Goal: Transaction & Acquisition: Purchase product/service

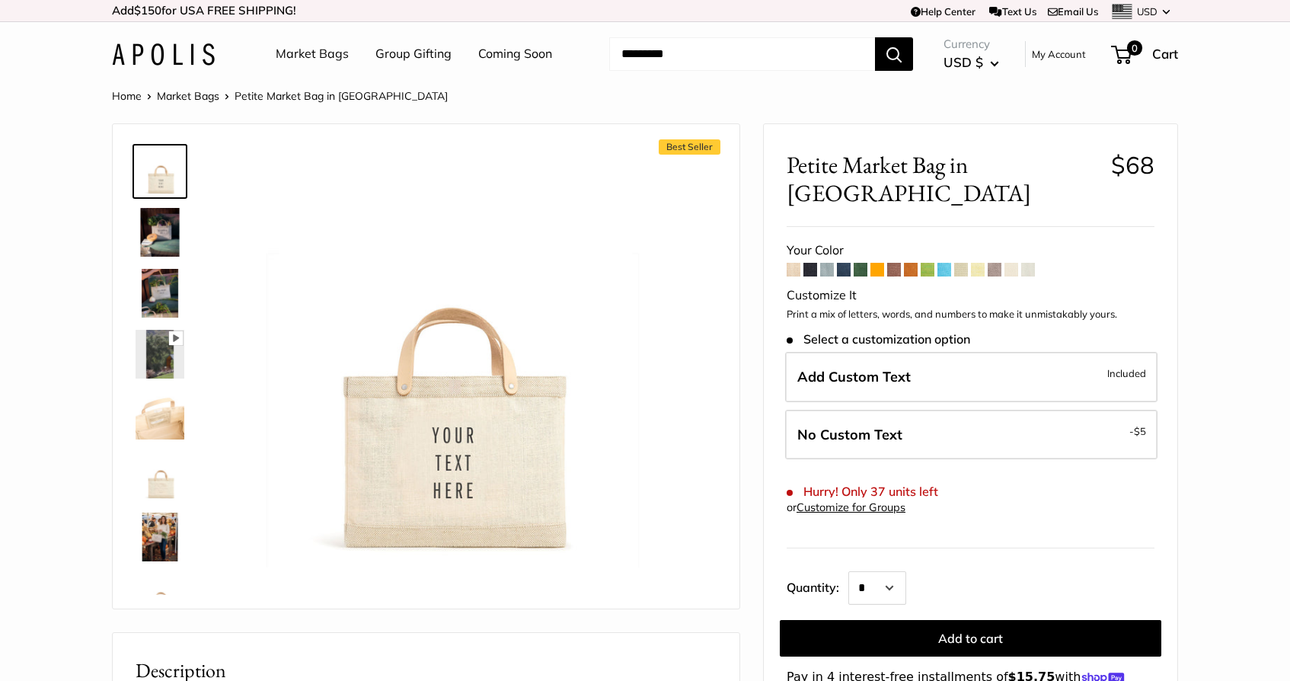
click at [1030, 263] on span at bounding box center [1029, 270] width 14 height 14
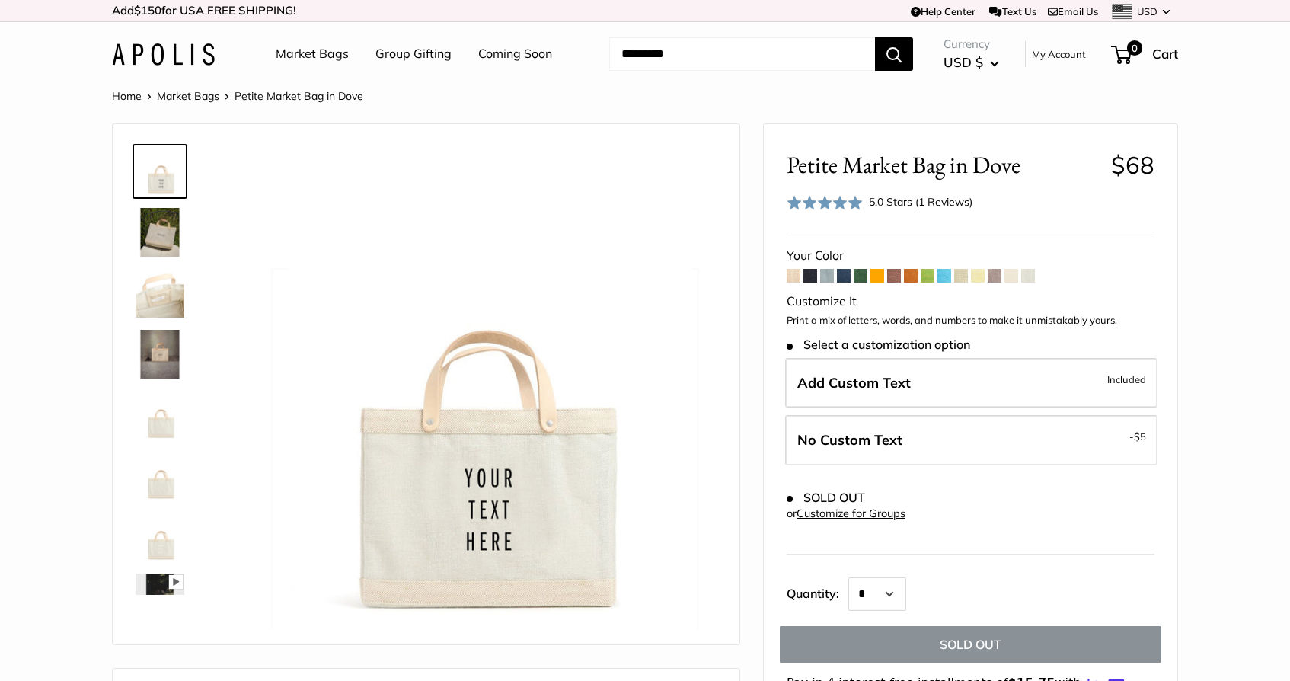
click at [929, 273] on span at bounding box center [928, 276] width 14 height 14
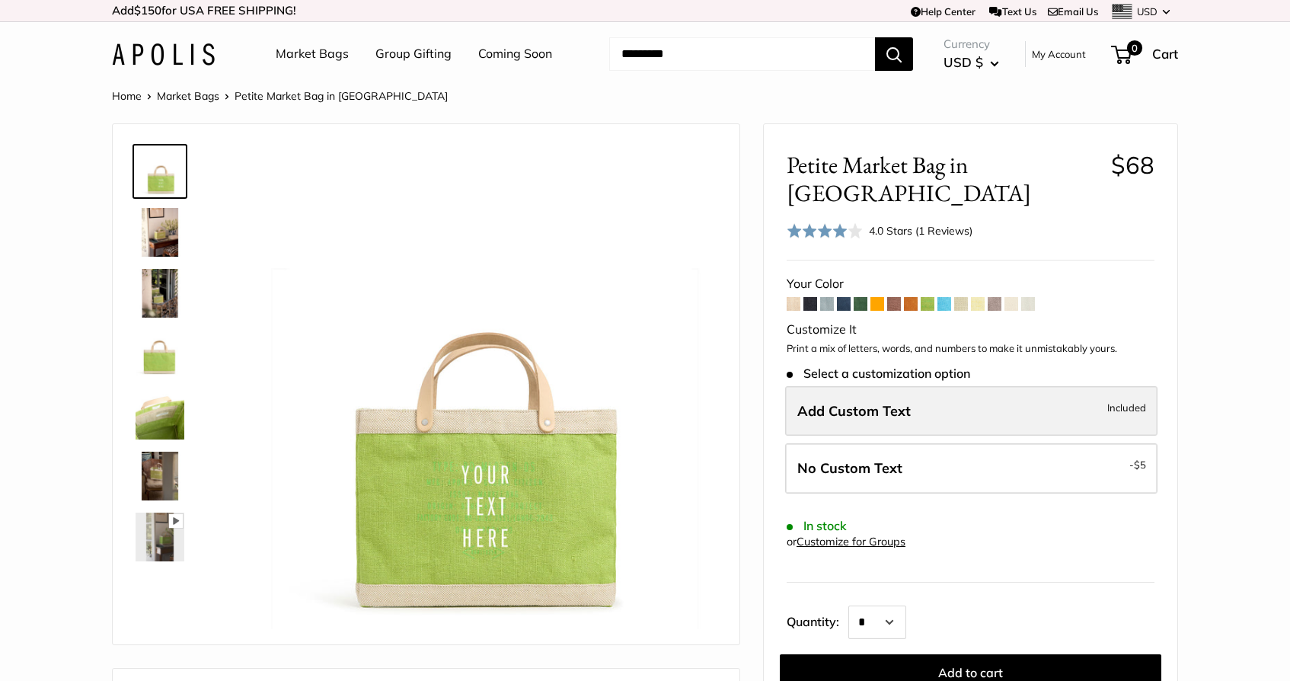
click at [916, 386] on label "Add Custom Text Included" at bounding box center [971, 411] width 373 height 50
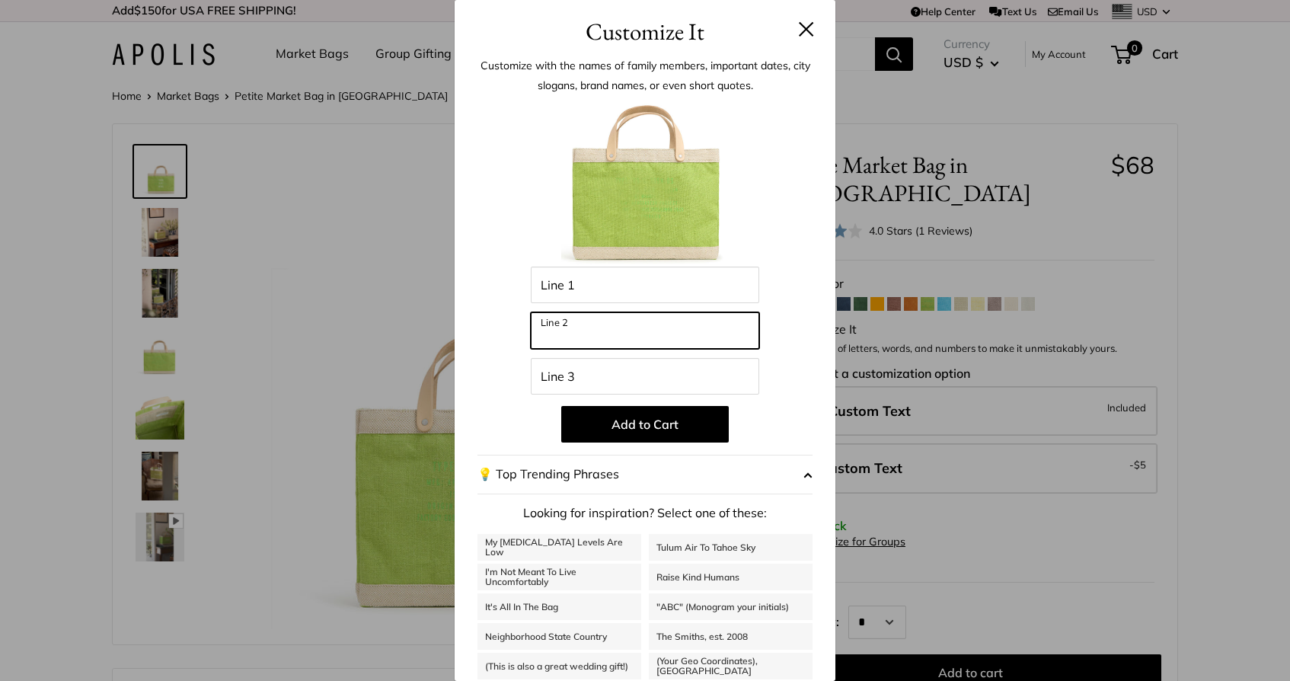
click at [687, 331] on input "Line 2" at bounding box center [645, 330] width 229 height 37
type input "*****"
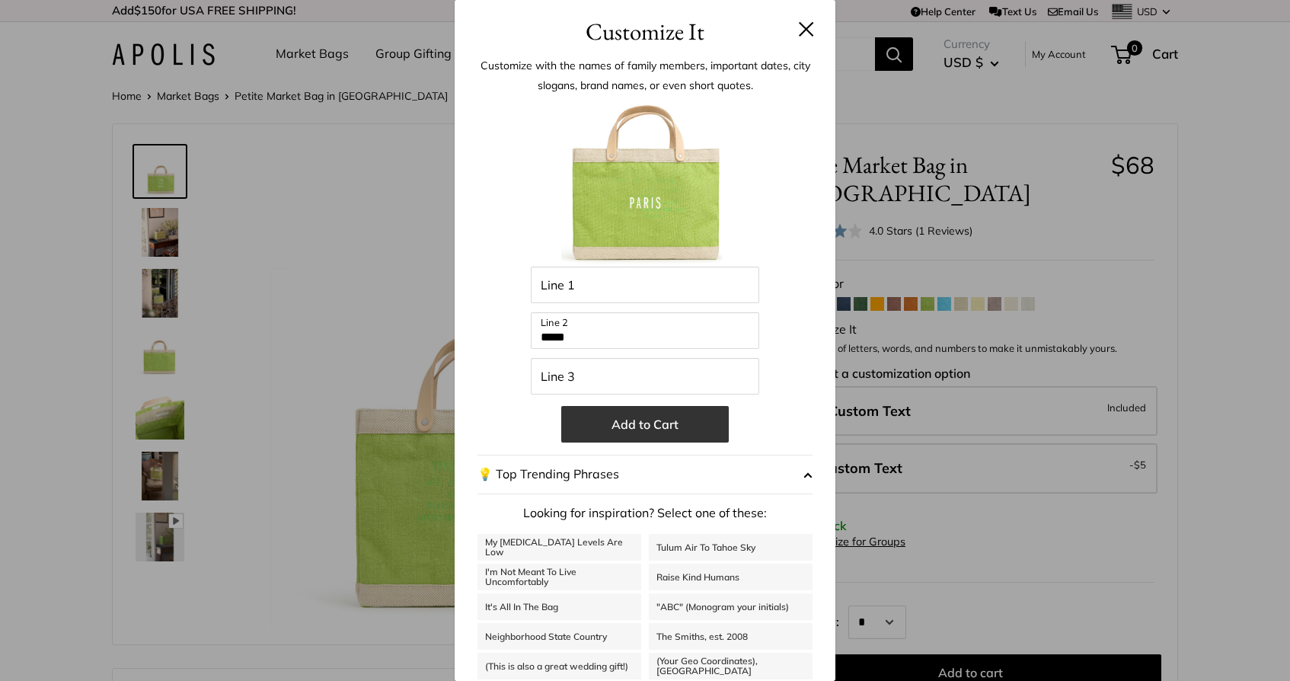
click at [682, 427] on button "Add to Cart" at bounding box center [645, 424] width 168 height 37
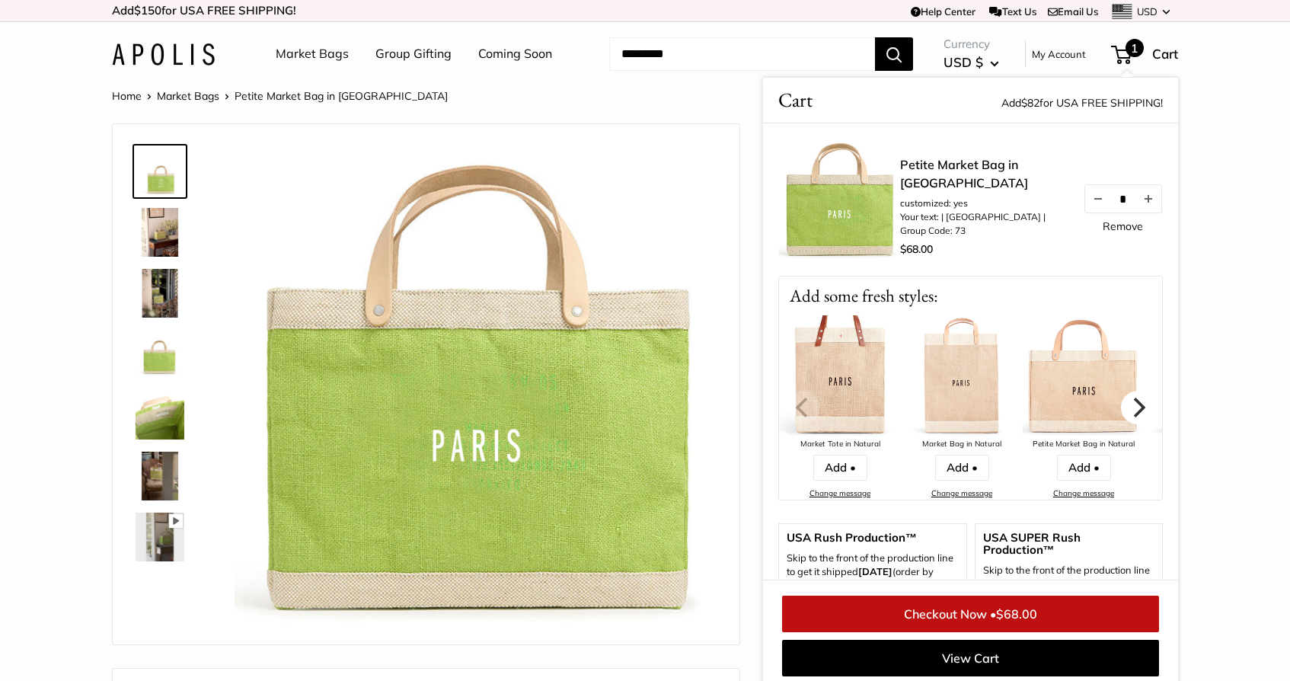
click at [1140, 403] on icon "Next" at bounding box center [1140, 408] width 12 height 20
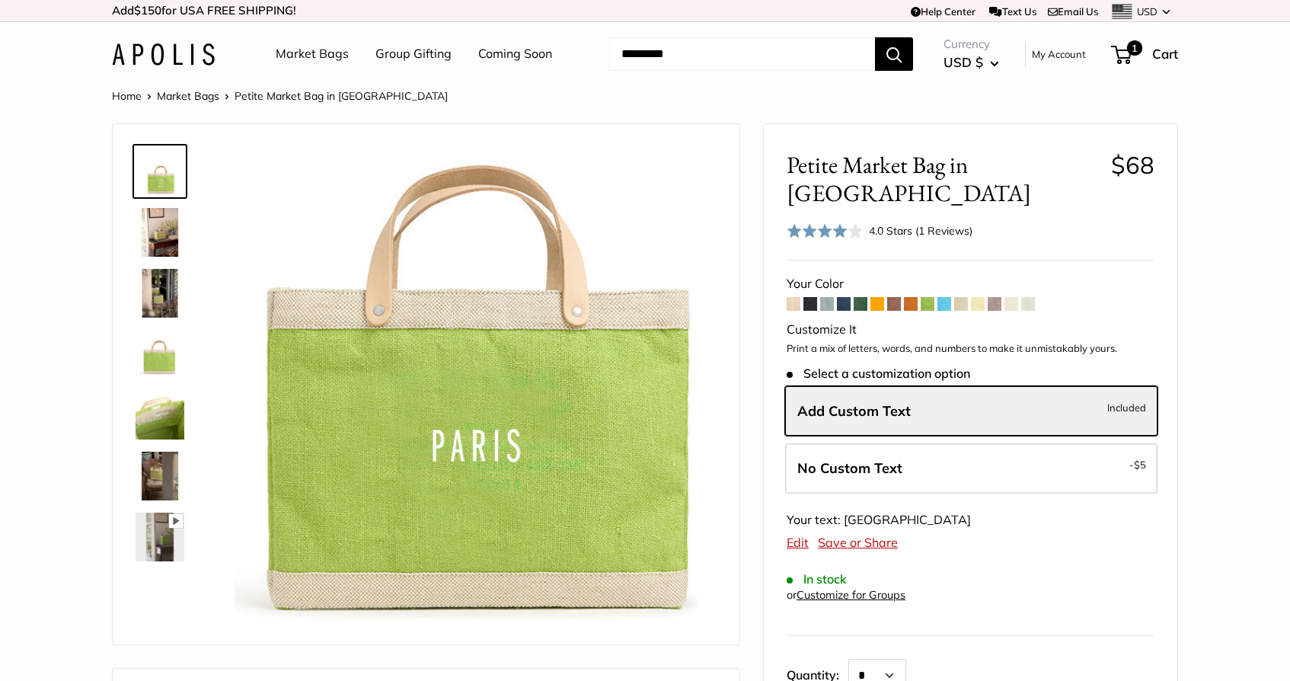
click at [830, 297] on span at bounding box center [827, 304] width 14 height 14
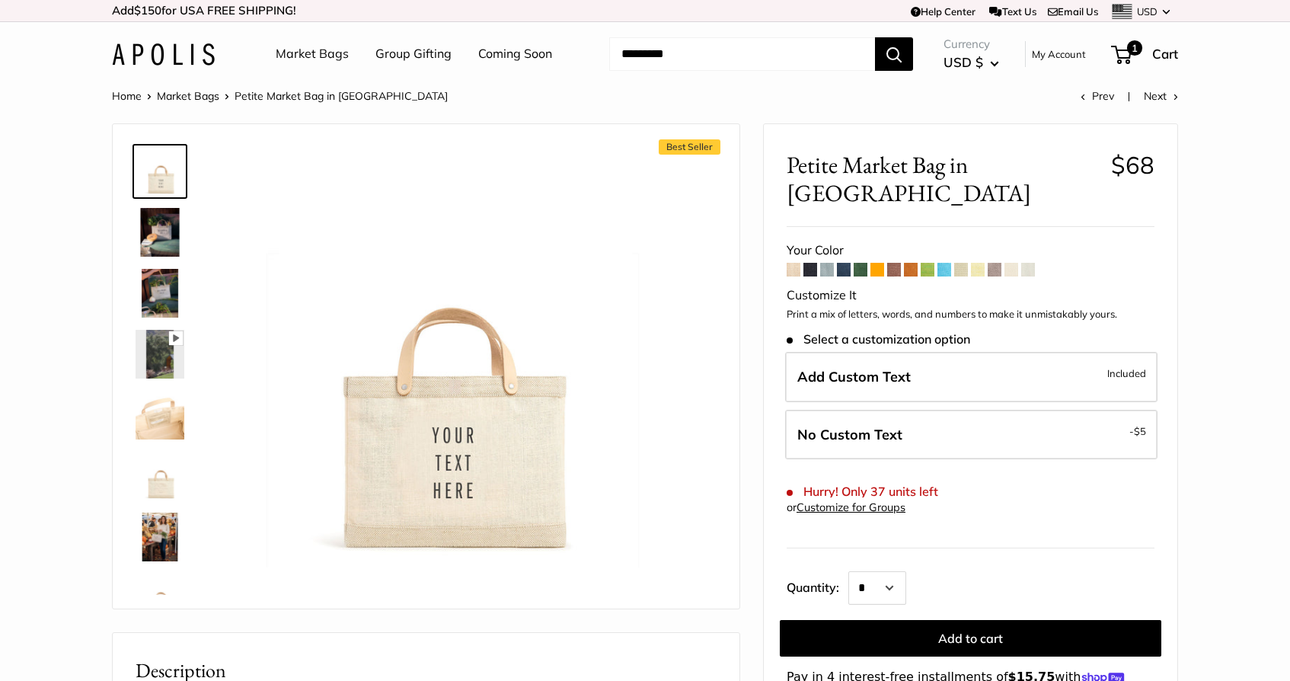
click at [498, 55] on link "Coming Soon" at bounding box center [515, 54] width 74 height 23
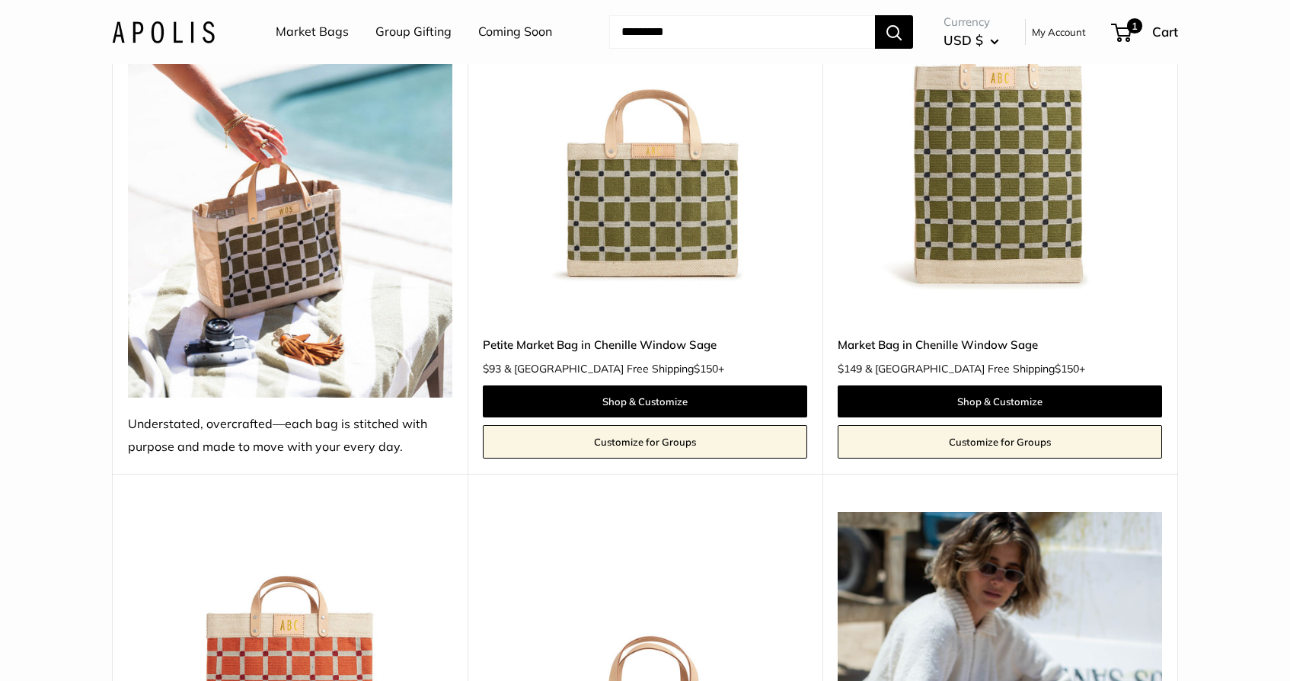
scroll to position [2074, 0]
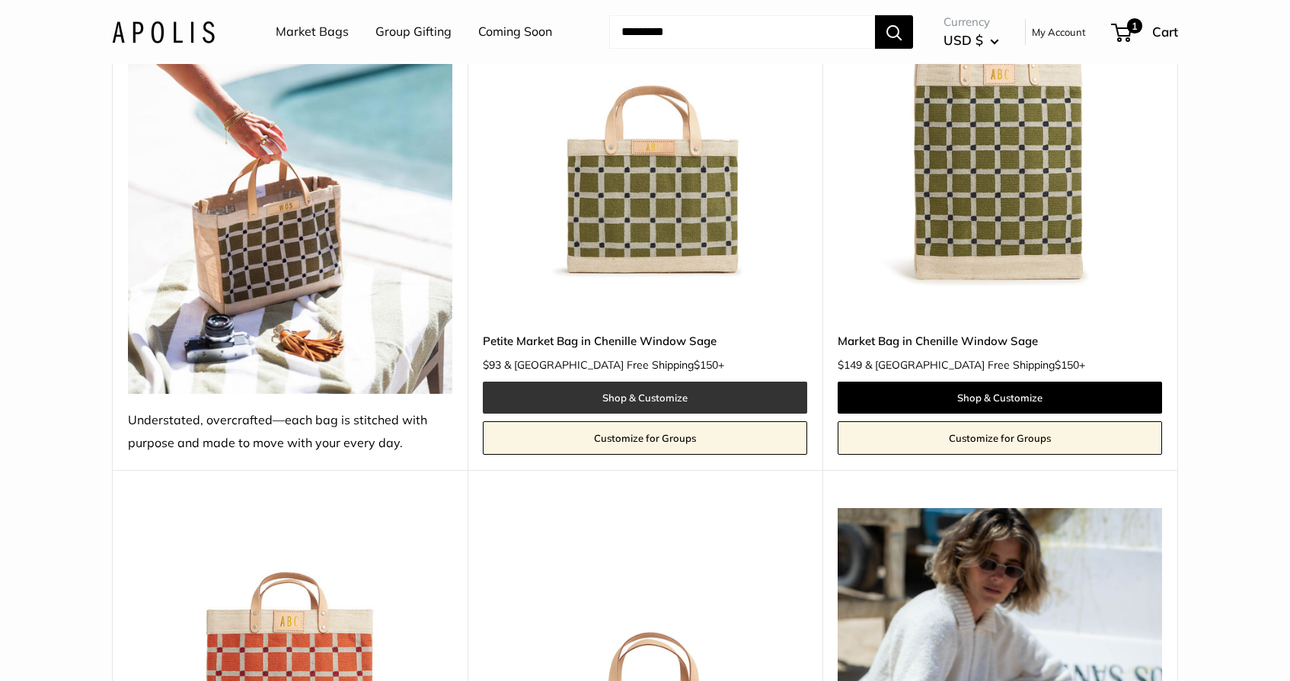
click at [645, 382] on link "Shop & Customize" at bounding box center [645, 398] width 325 height 32
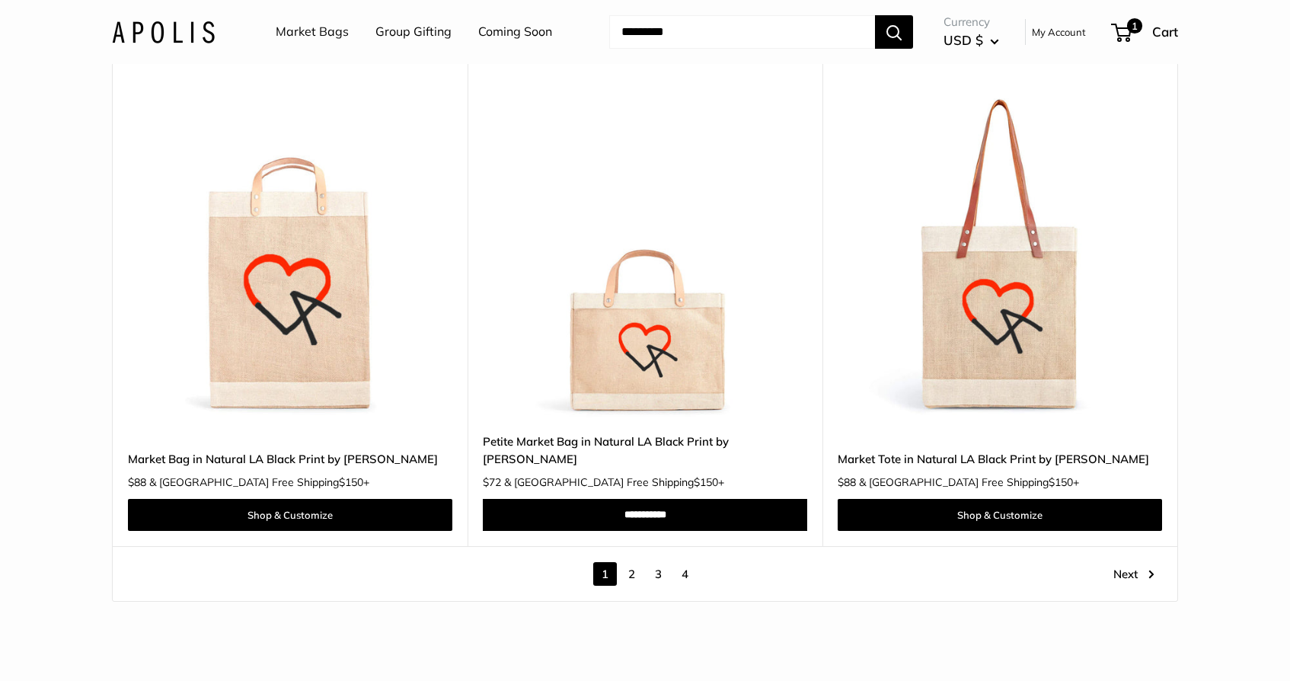
scroll to position [8533, 0]
click at [638, 561] on link "2" at bounding box center [632, 573] width 24 height 24
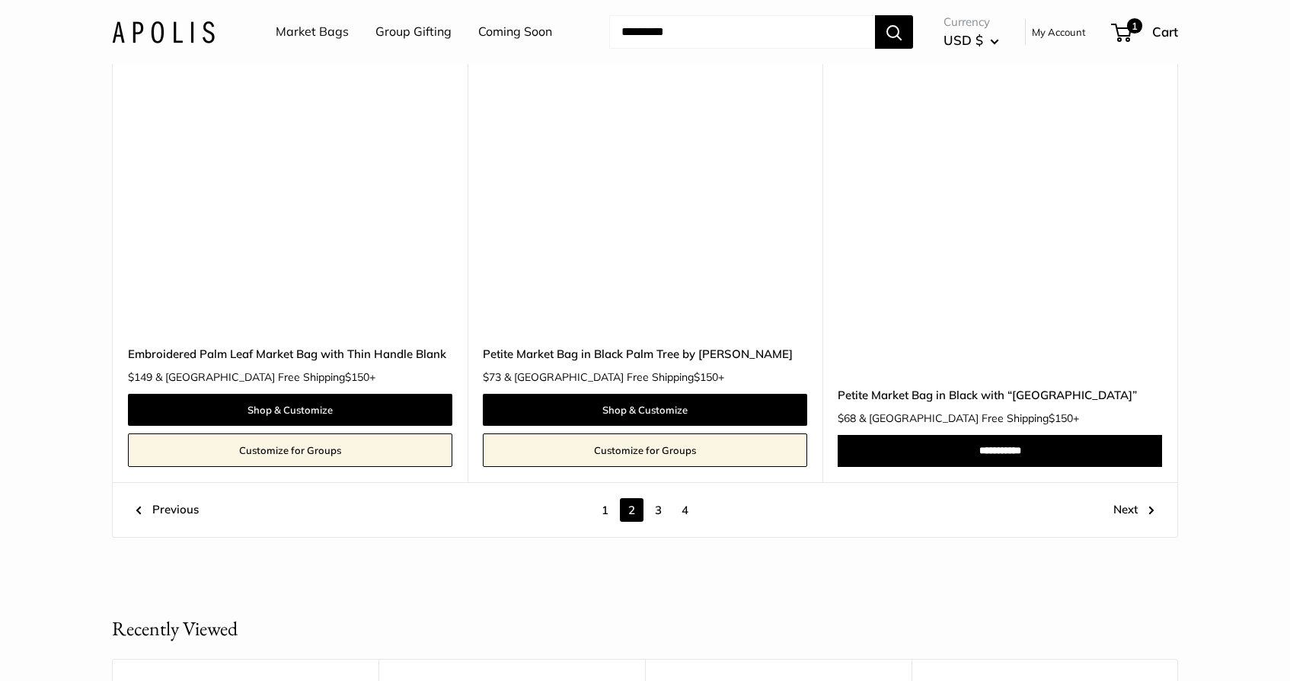
scroll to position [8283, 0]
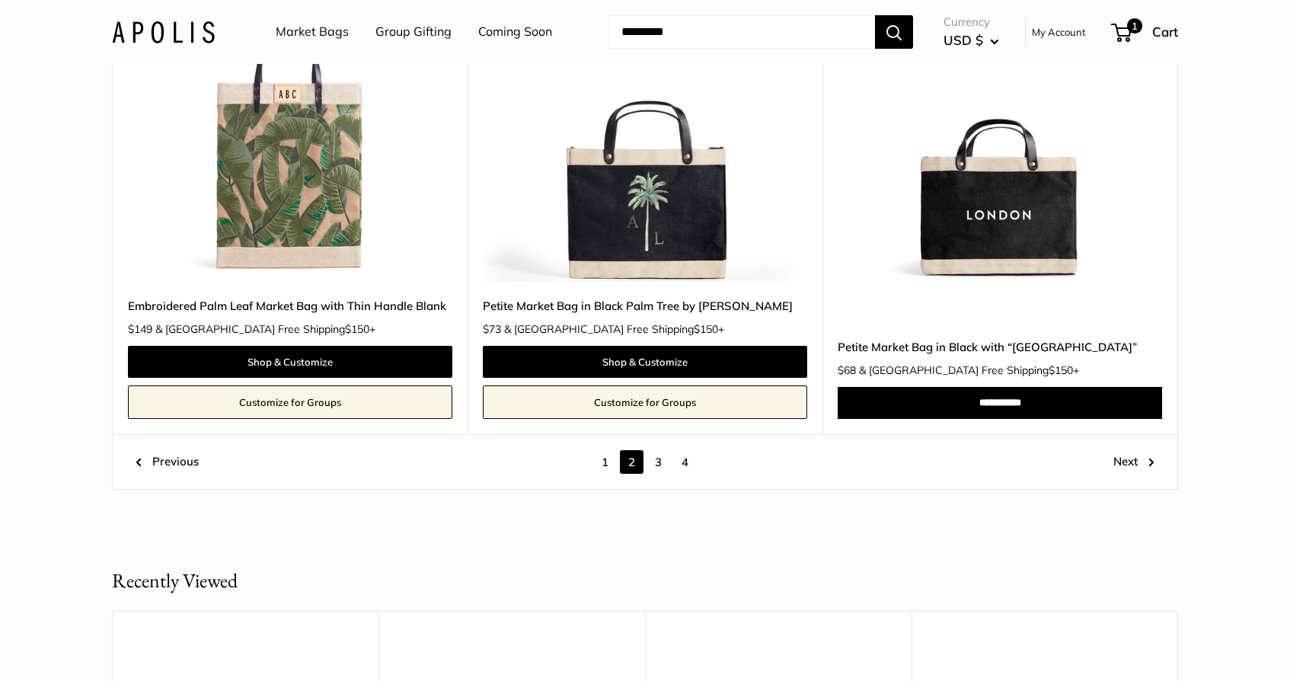
click at [661, 450] on link "3" at bounding box center [659, 462] width 24 height 24
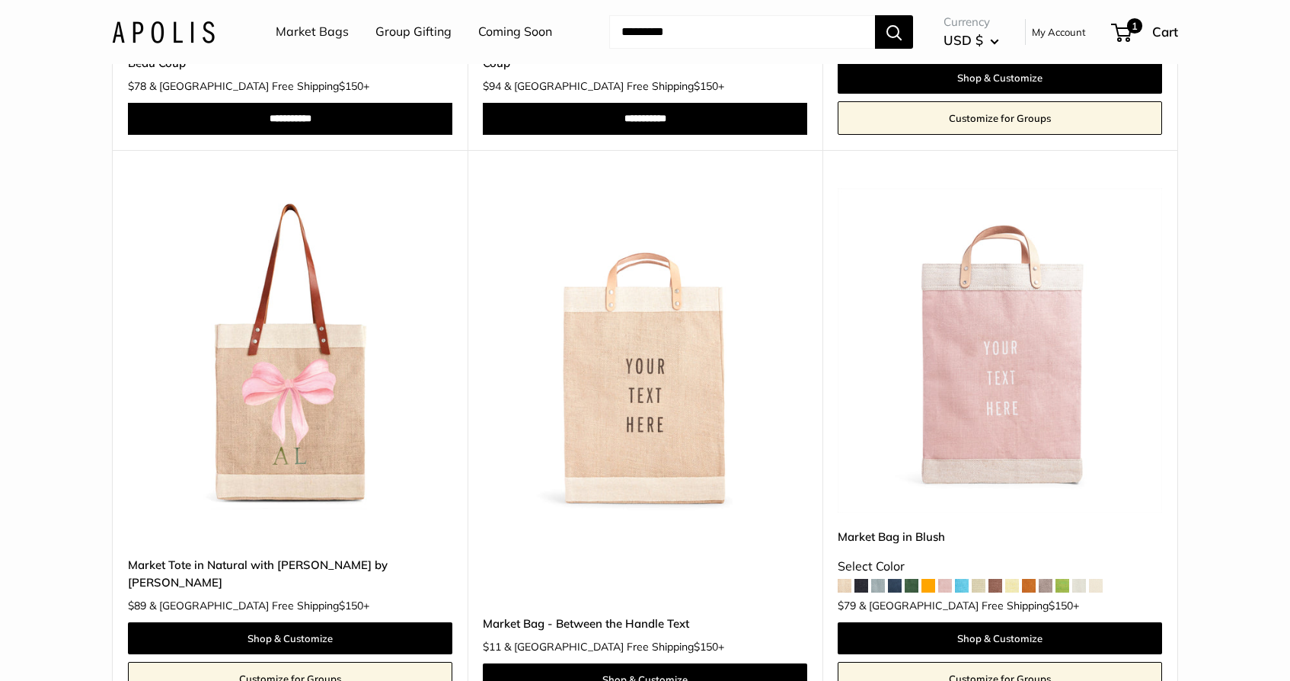
scroll to position [3142, 0]
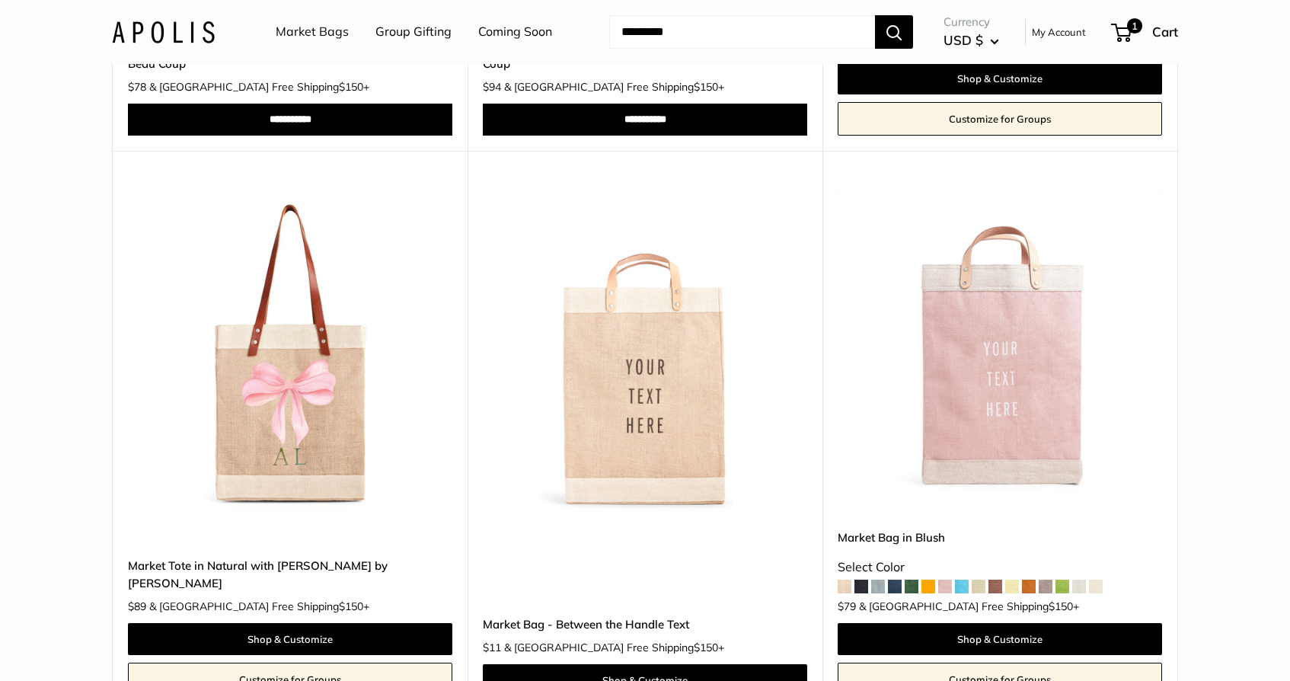
click at [0, 0] on img at bounding box center [0, 0] width 0 height 0
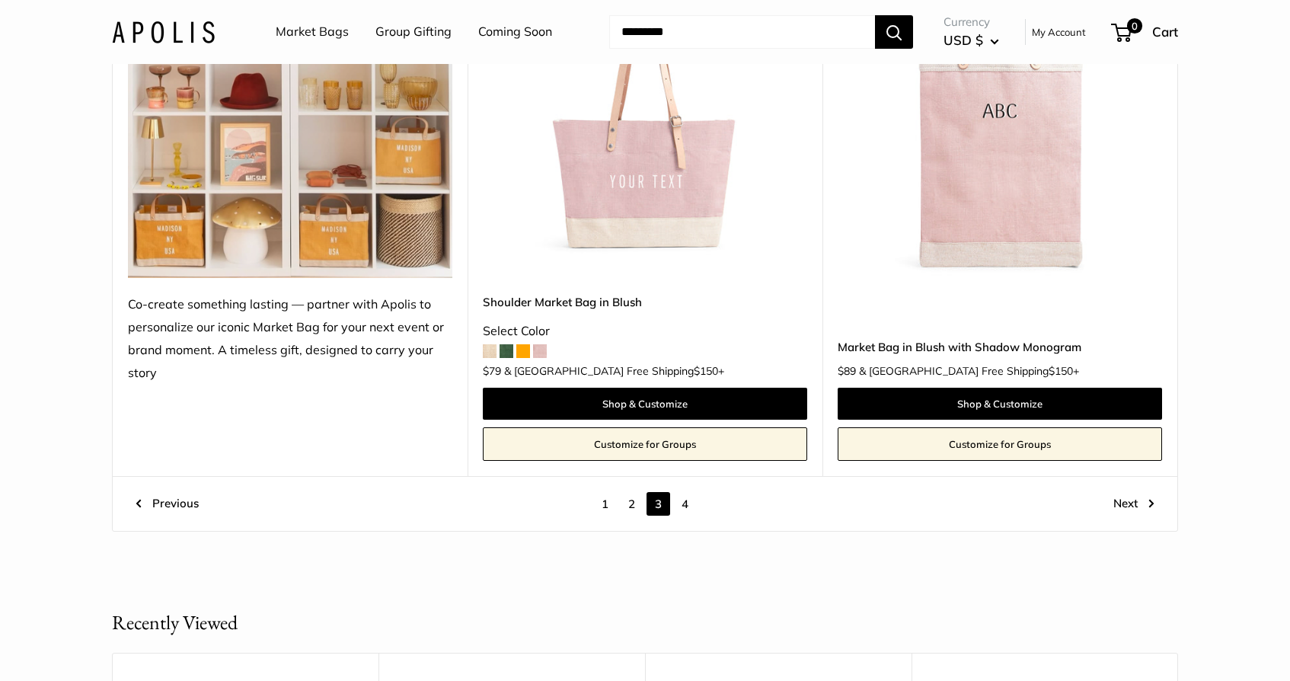
scroll to position [8412, 0]
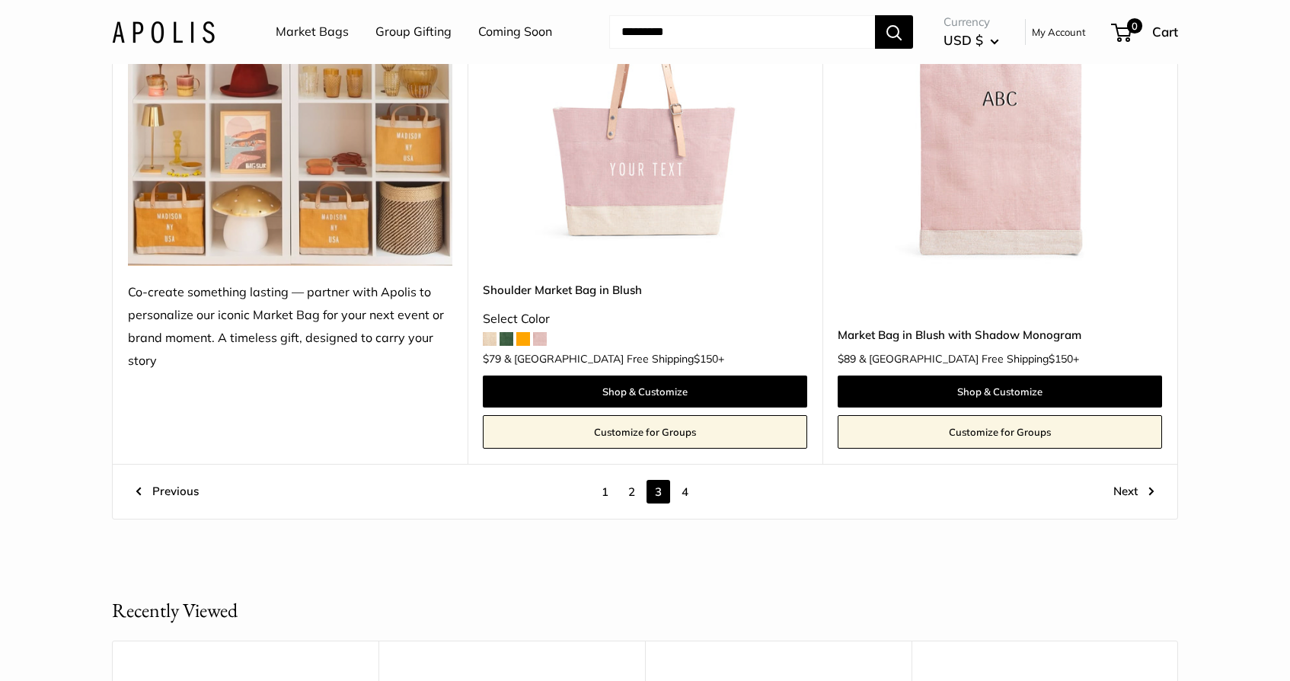
click at [689, 480] on link "4" at bounding box center [685, 492] width 24 height 24
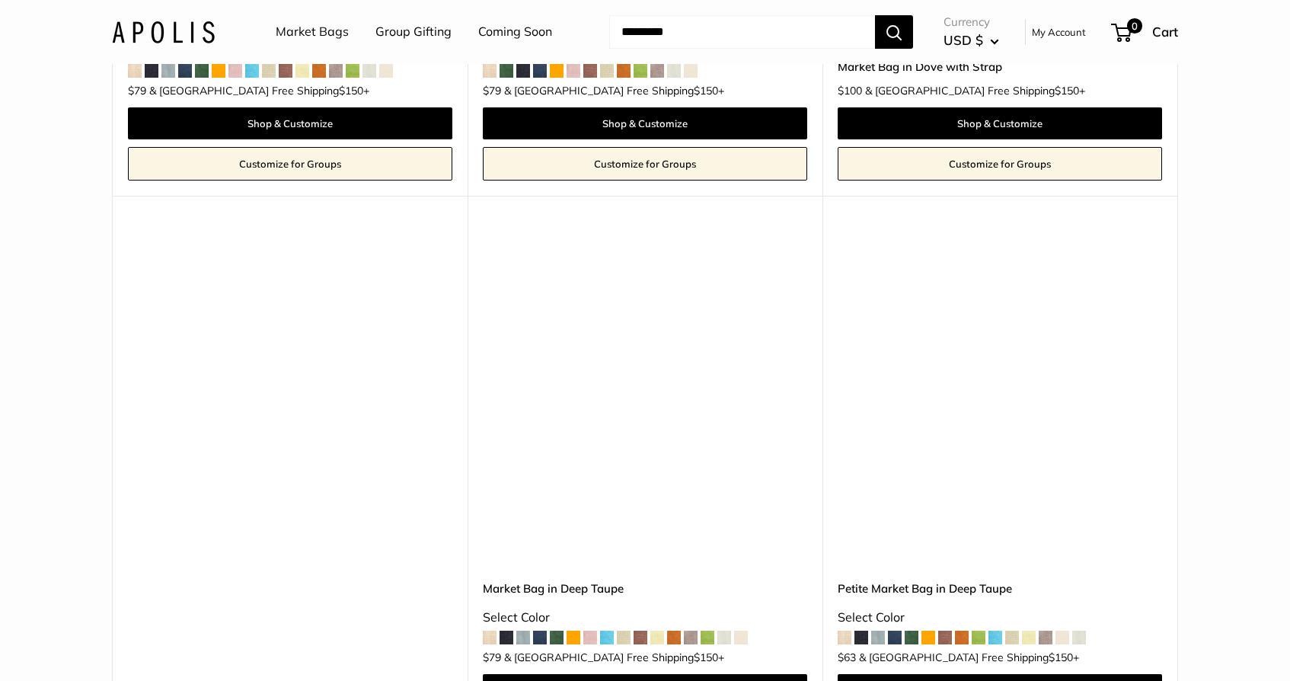
scroll to position [2240, 0]
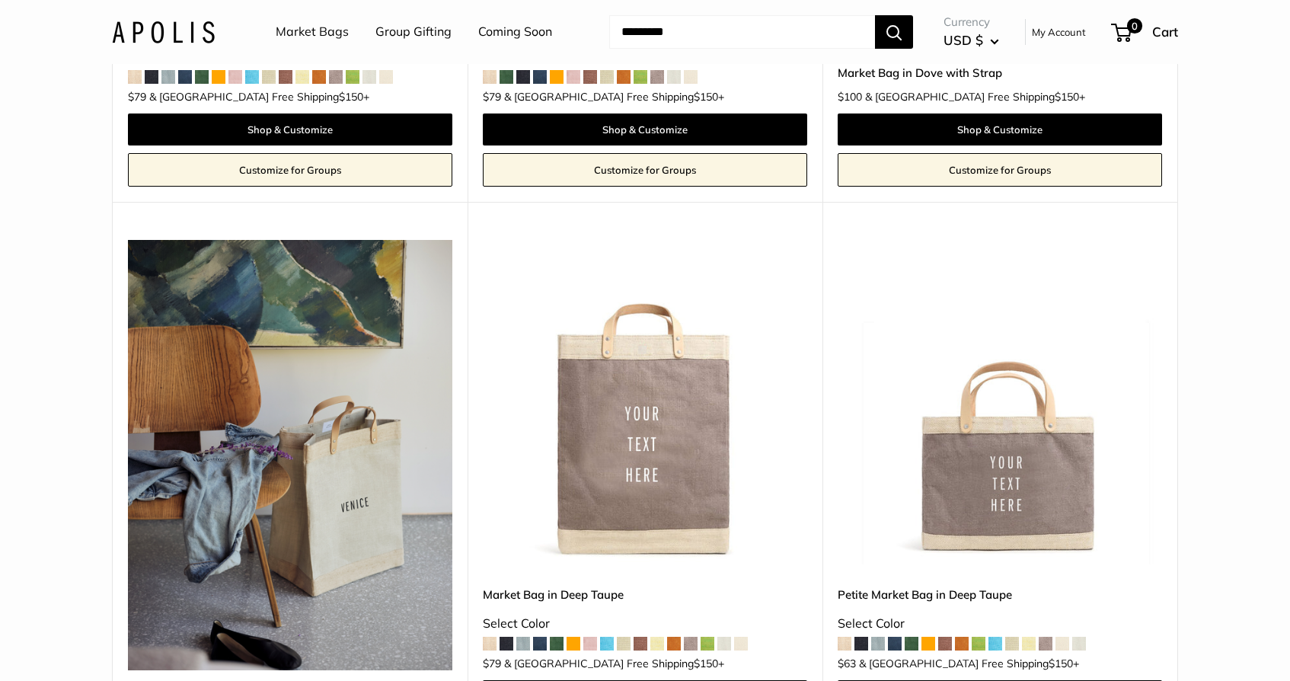
click at [429, 31] on link "Group Gifting" at bounding box center [414, 32] width 76 height 23
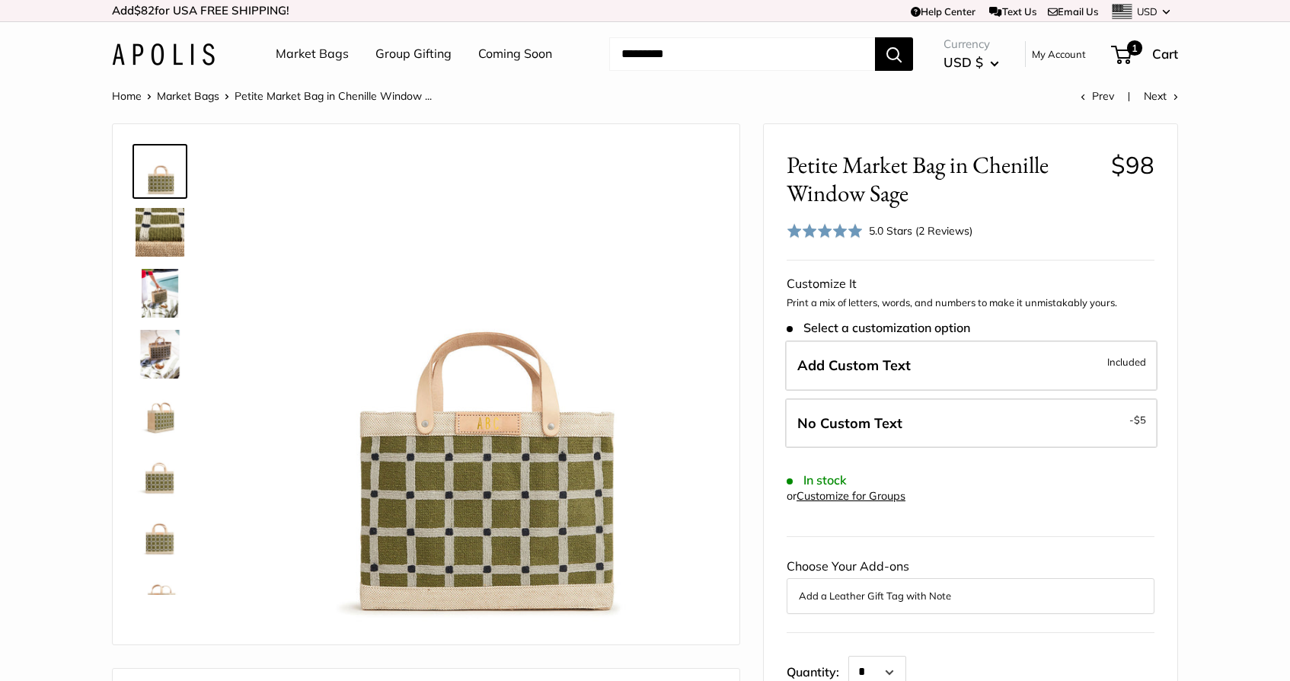
click at [150, 297] on img at bounding box center [160, 293] width 49 height 49
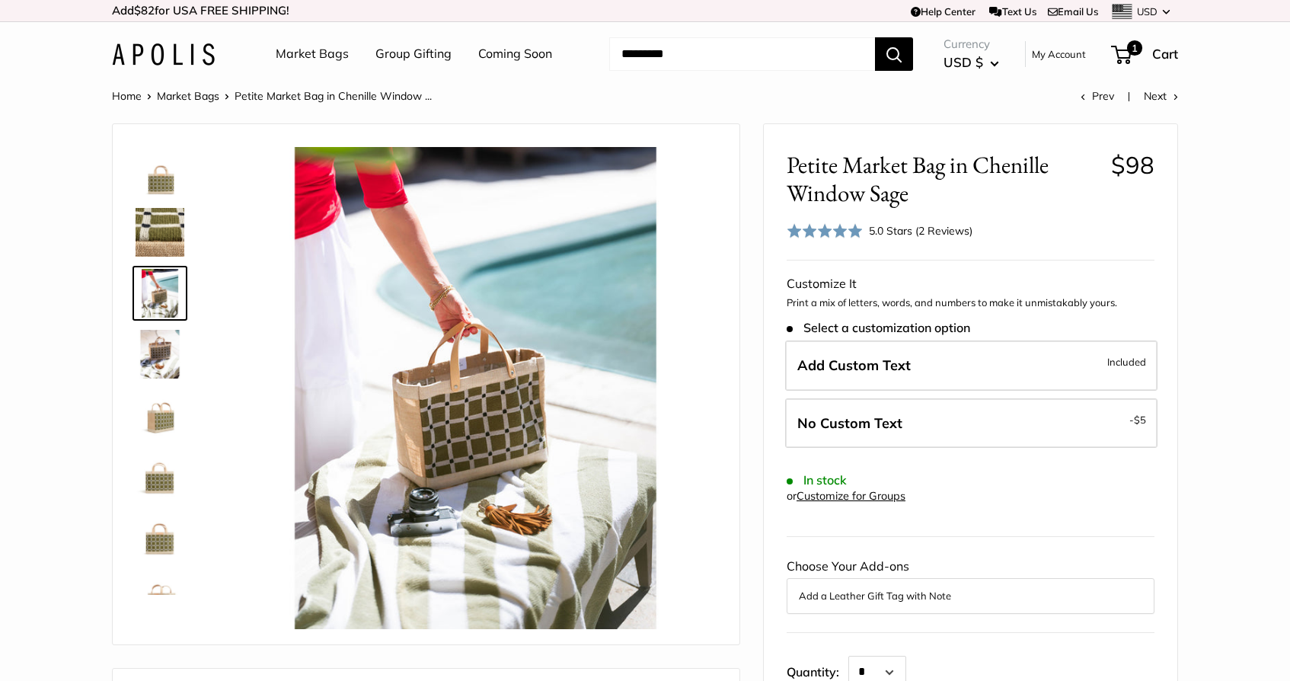
click at [158, 339] on img at bounding box center [160, 354] width 49 height 49
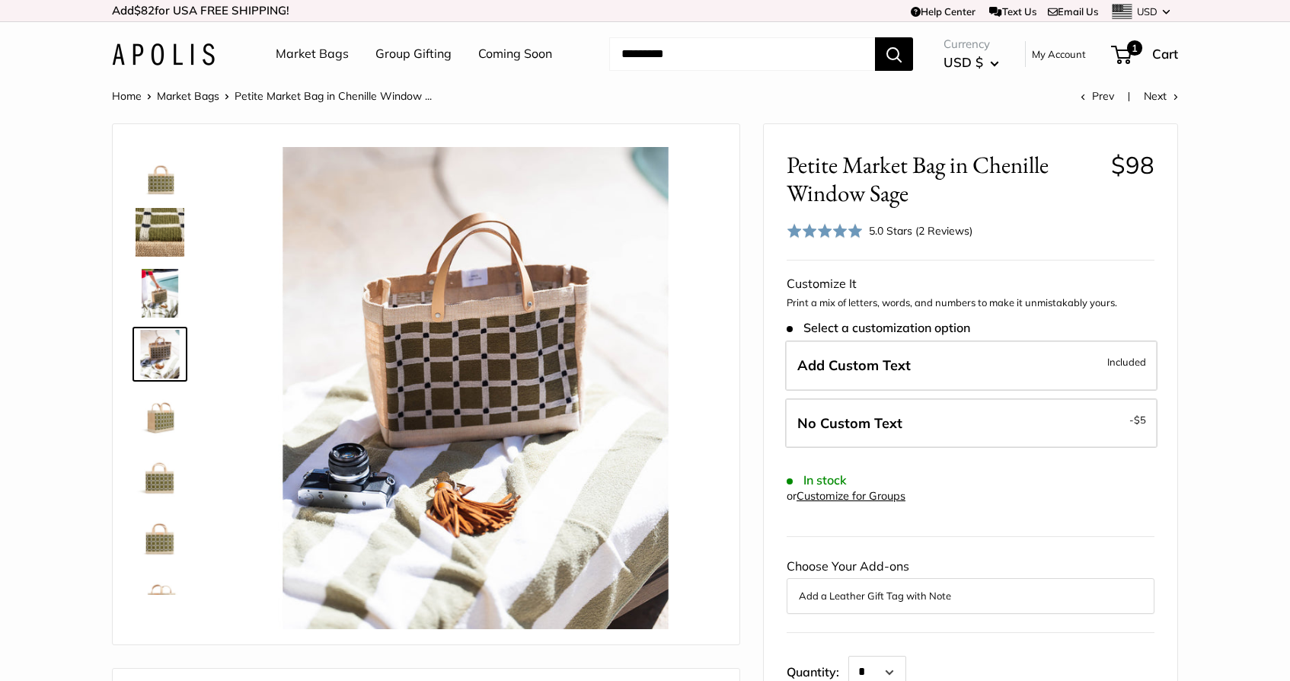
click at [160, 415] on img at bounding box center [160, 415] width 49 height 49
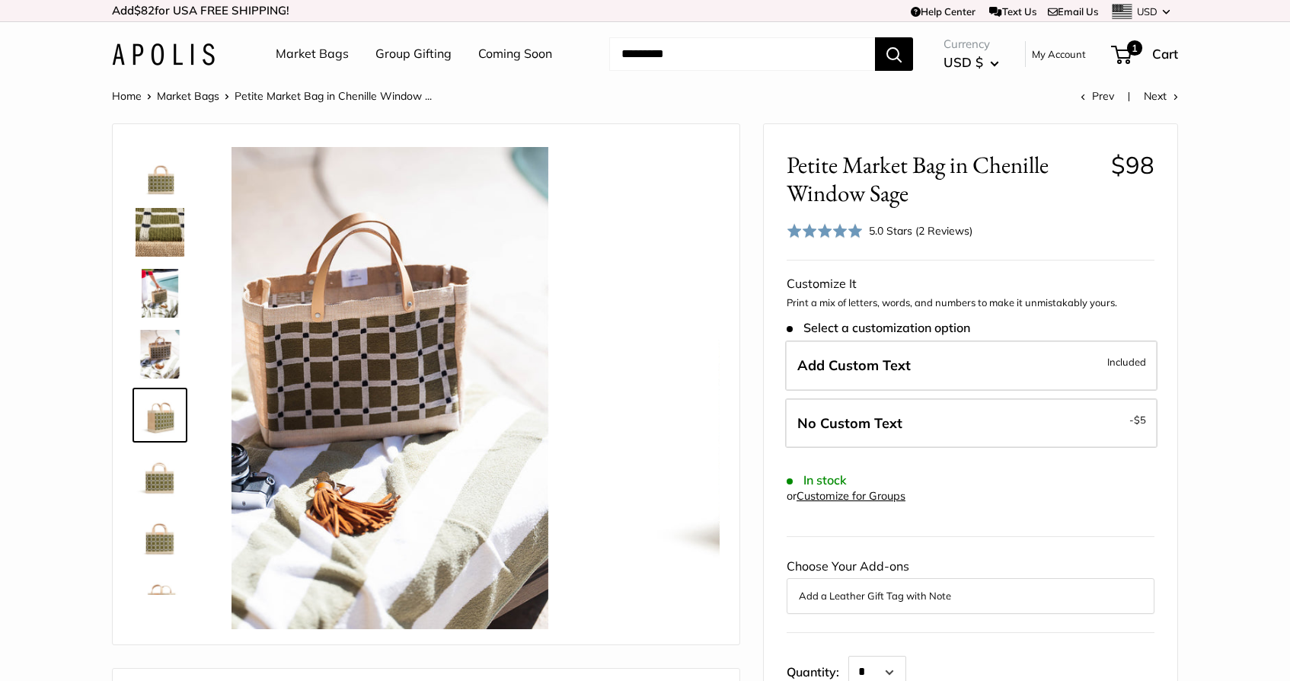
scroll to position [47, 0]
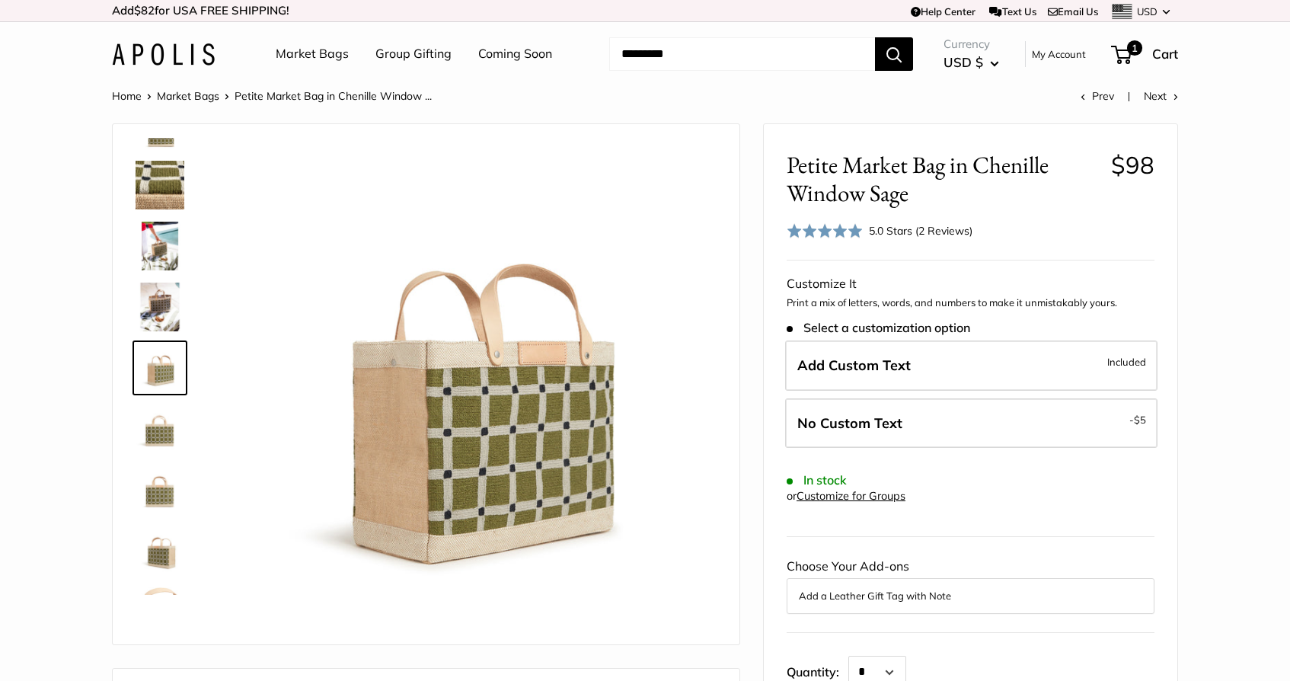
click at [161, 490] on img at bounding box center [160, 489] width 49 height 49
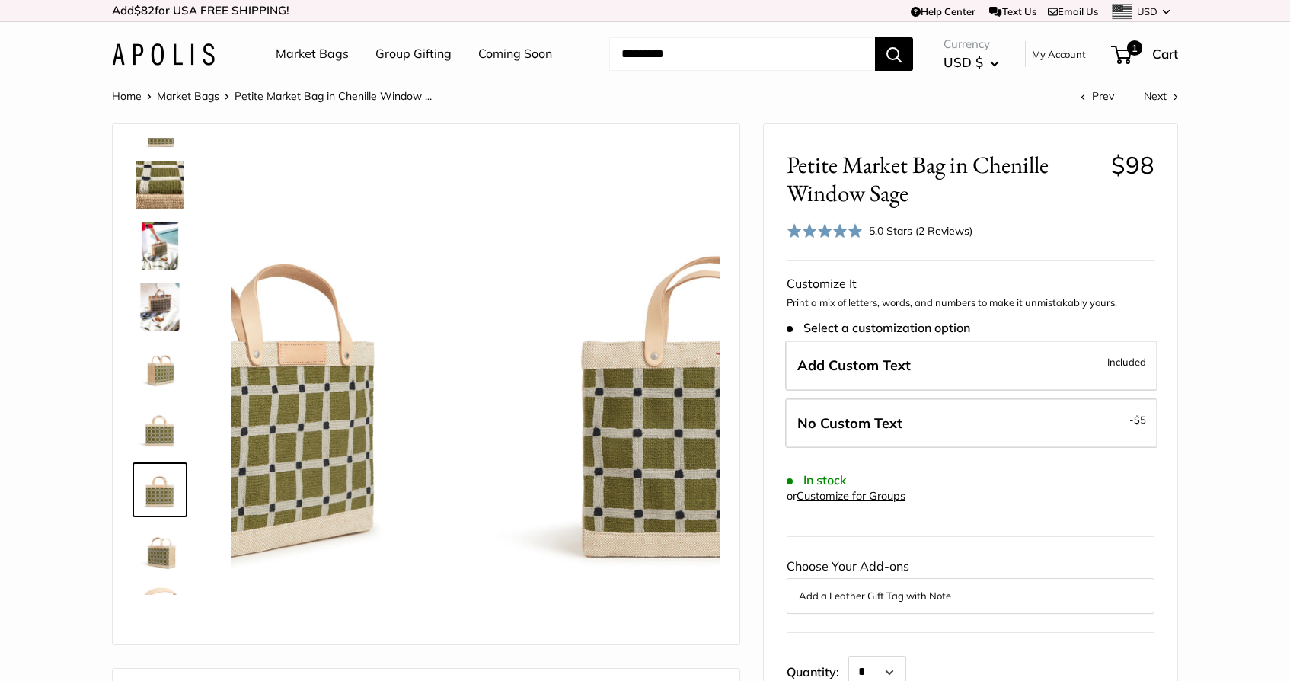
scroll to position [98, 0]
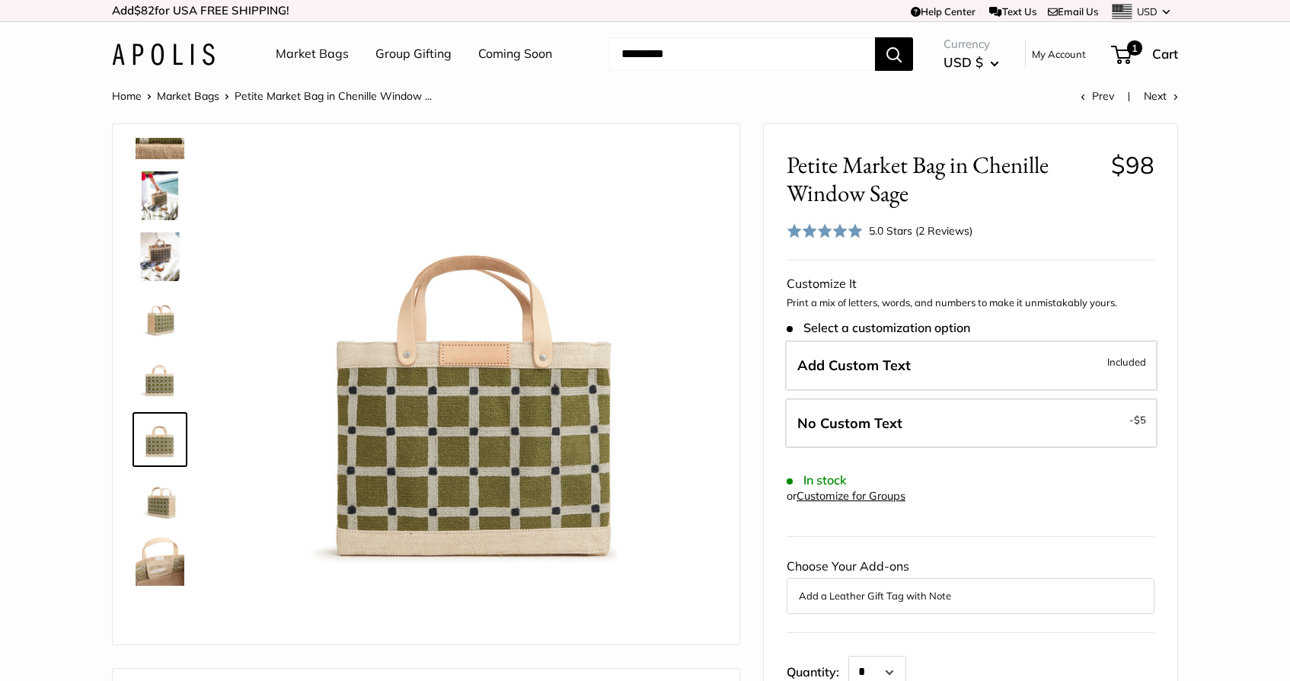
click at [162, 565] on img at bounding box center [160, 561] width 49 height 49
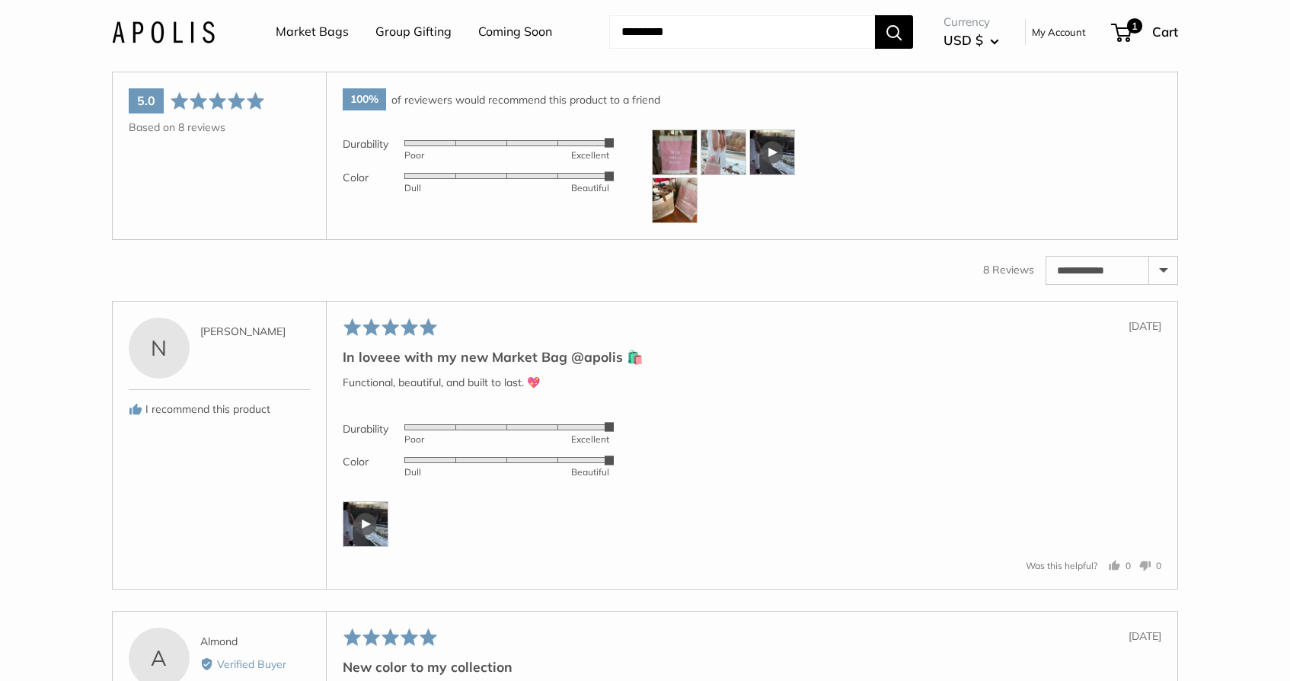
scroll to position [2520, 0]
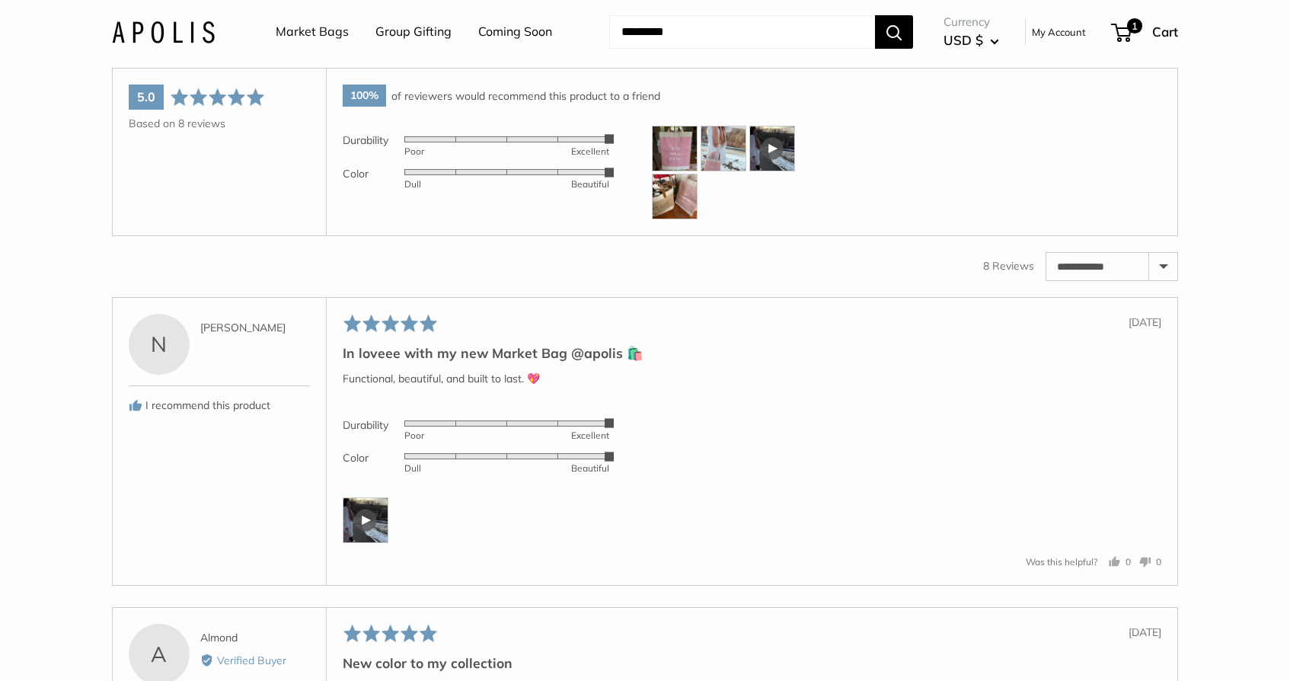
click at [674, 171] on img at bounding box center [675, 149] width 46 height 46
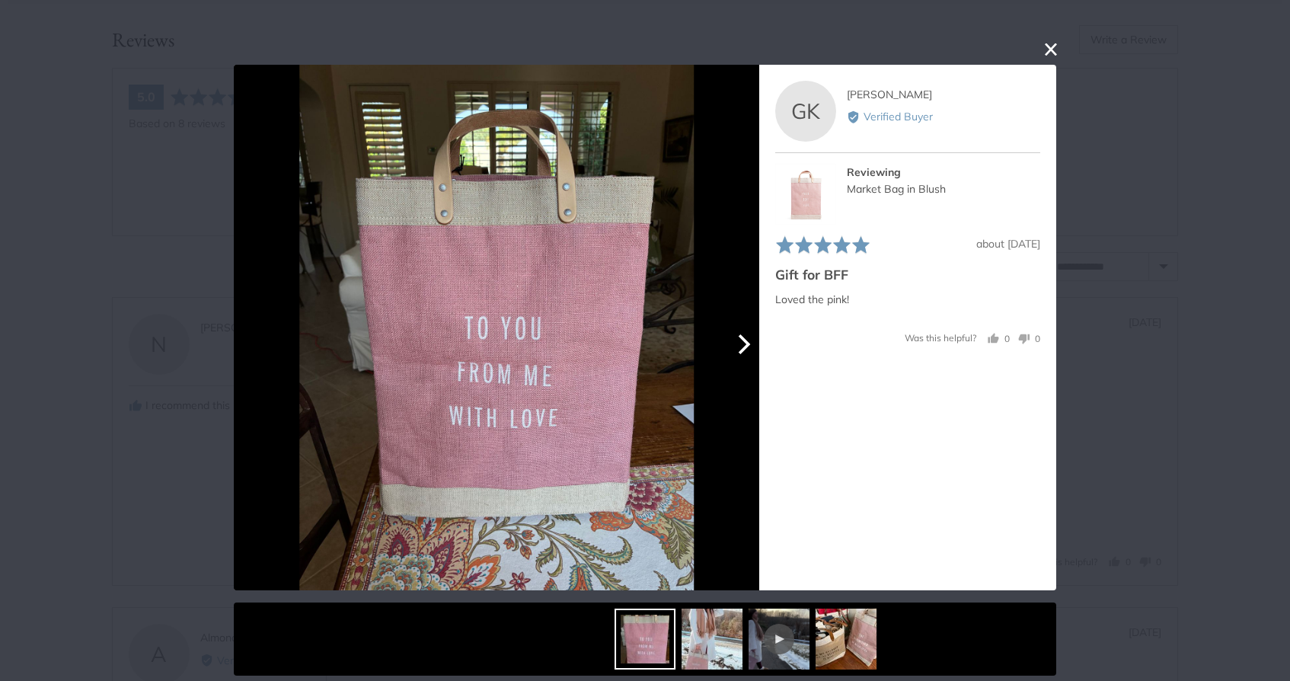
click at [744, 336] on icon "Next" at bounding box center [743, 344] width 20 height 20
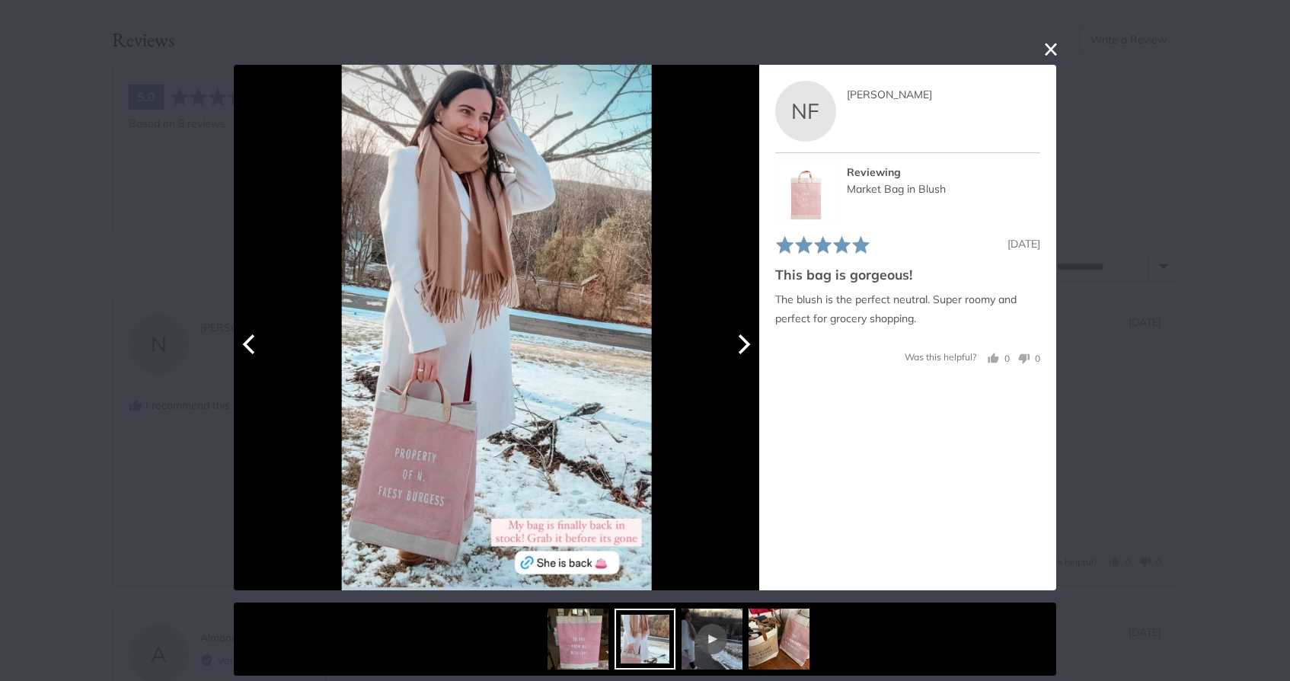
click at [742, 337] on icon "Next" at bounding box center [745, 344] width 12 height 20
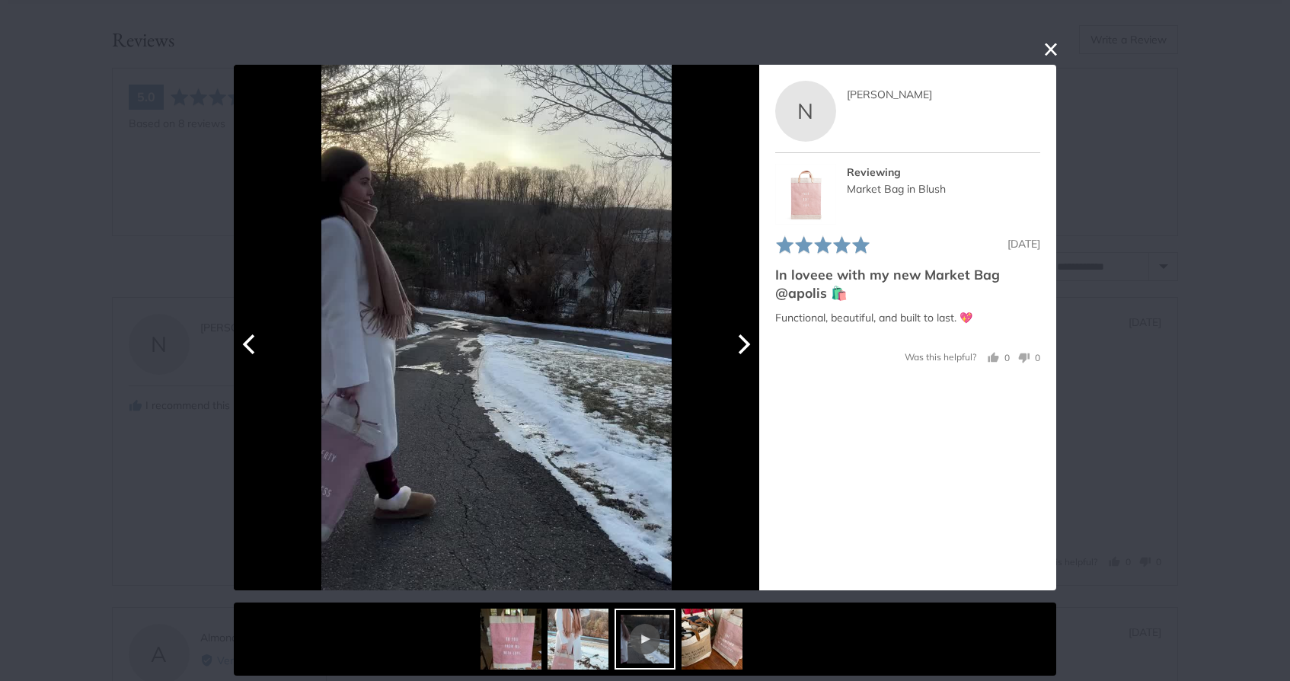
click at [257, 347] on icon "Previous" at bounding box center [251, 344] width 20 height 20
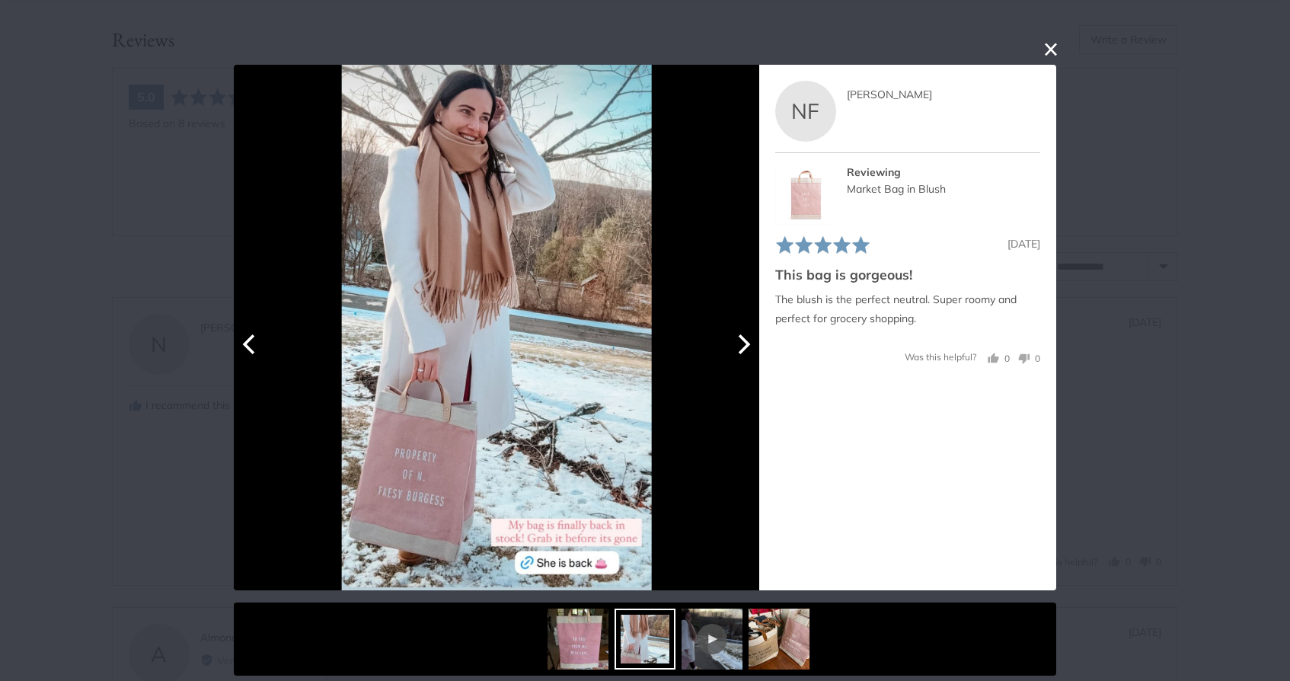
click at [750, 345] on icon "Next" at bounding box center [743, 344] width 20 height 20
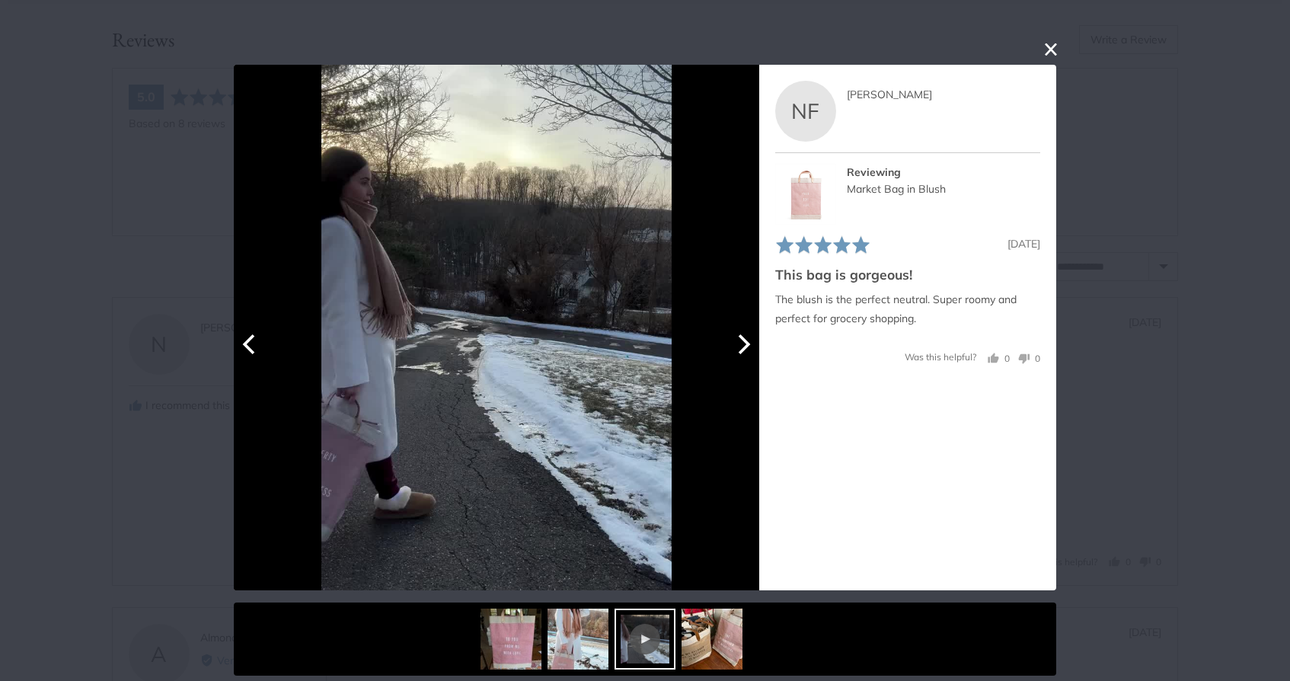
click at [741, 343] on icon "Next" at bounding box center [743, 344] width 20 height 20
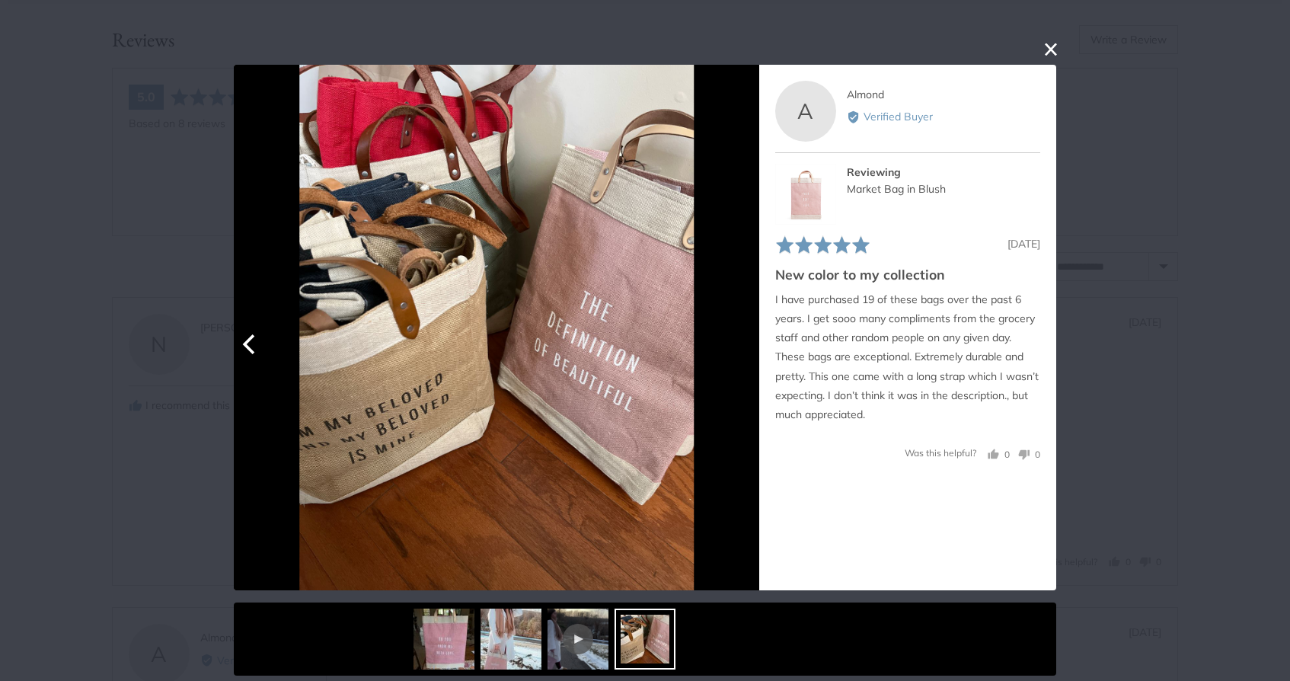
click at [738, 342] on div at bounding box center [497, 328] width 526 height 526
click at [1049, 43] on button "close this modal window" at bounding box center [1051, 49] width 18 height 18
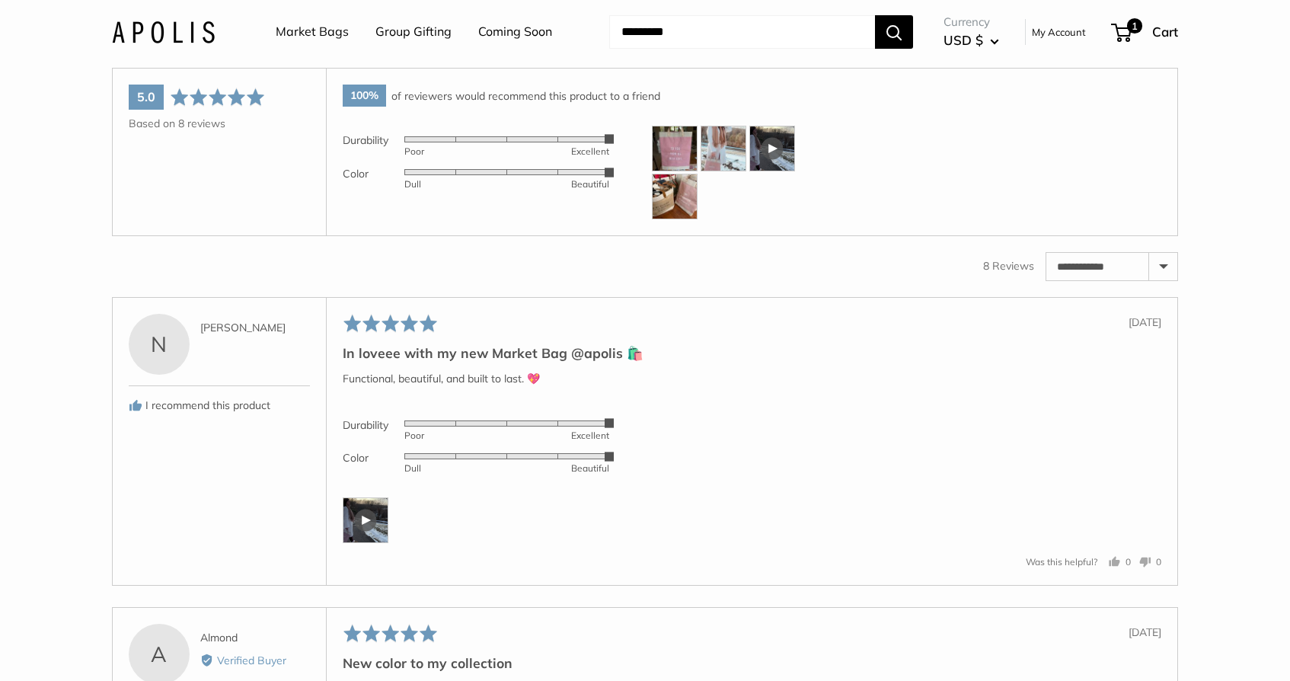
click at [363, 543] on div at bounding box center [366, 520] width 46 height 46
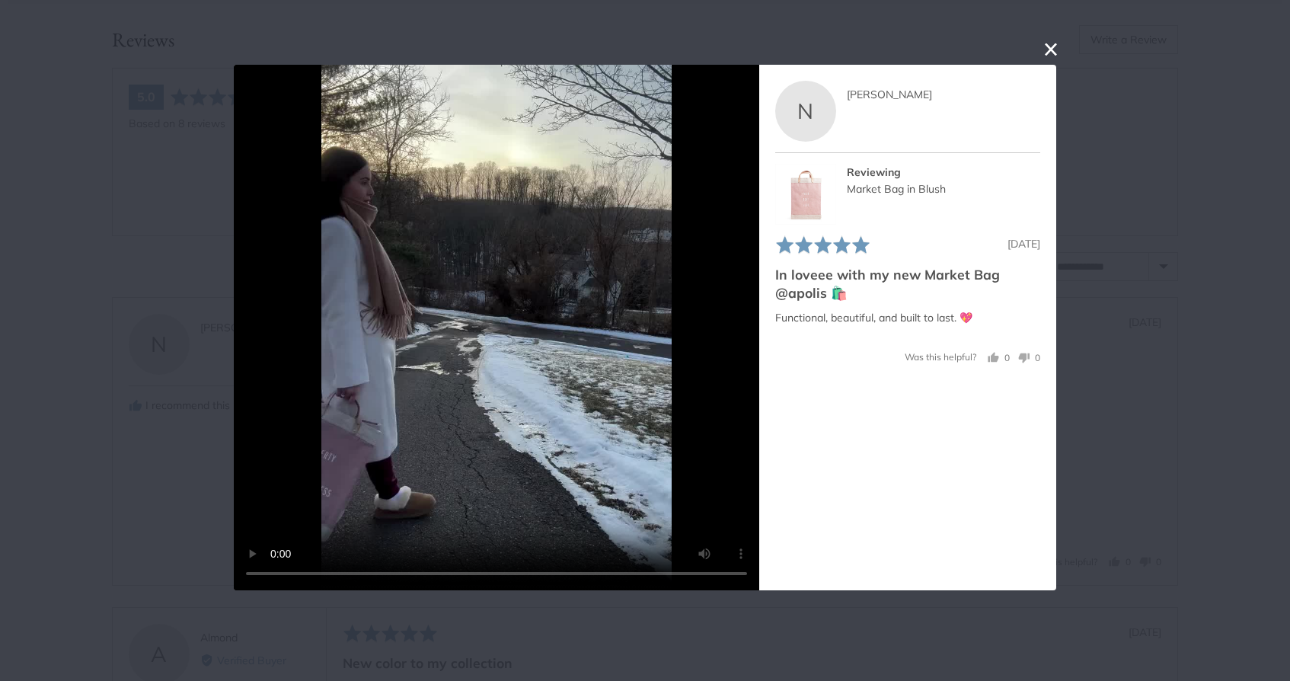
click at [1048, 45] on button "close this modal window" at bounding box center [1051, 49] width 18 height 18
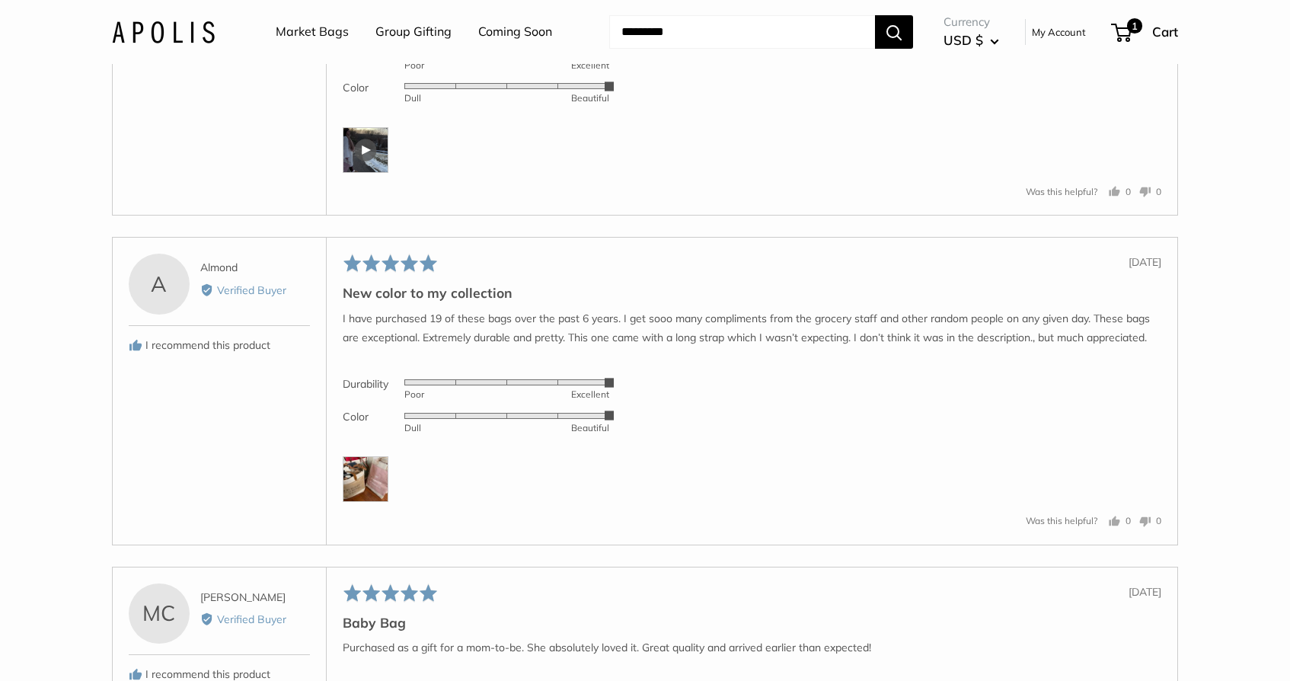
scroll to position [2952, 0]
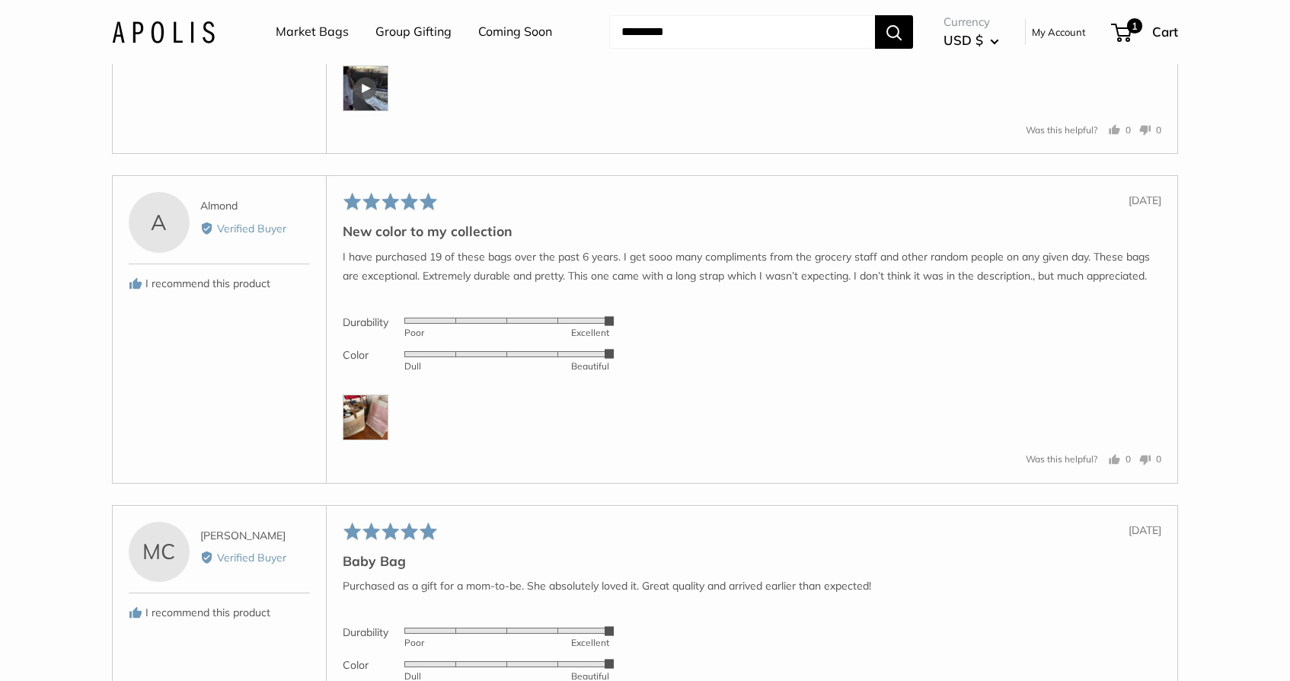
click at [373, 440] on img at bounding box center [366, 418] width 46 height 46
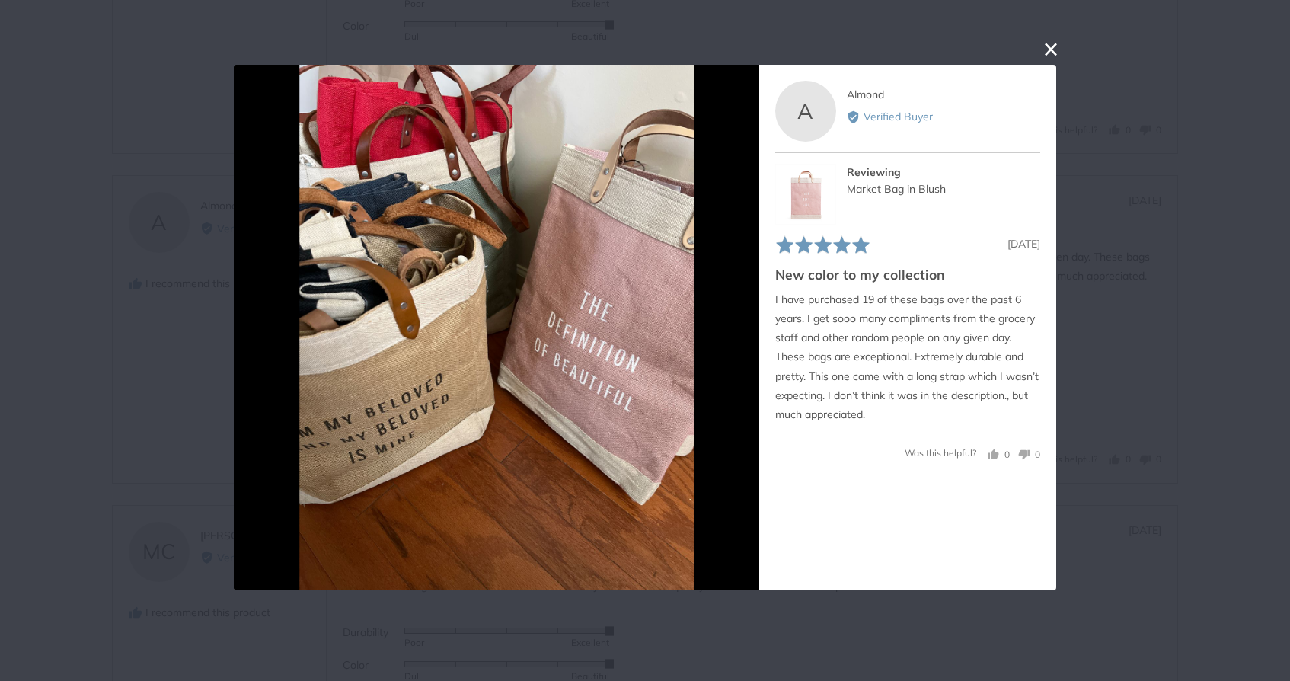
click at [1046, 46] on button "close this modal window" at bounding box center [1051, 49] width 18 height 18
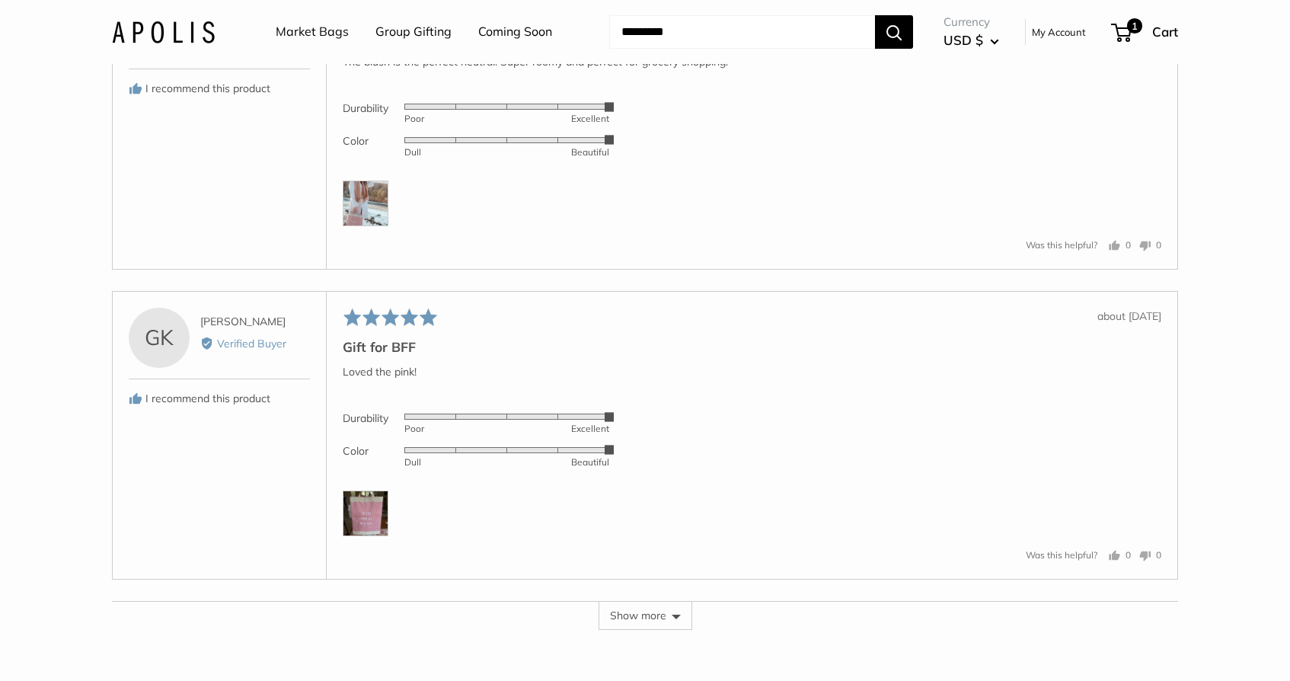
scroll to position [3732, 0]
click at [378, 223] on img at bounding box center [366, 201] width 46 height 46
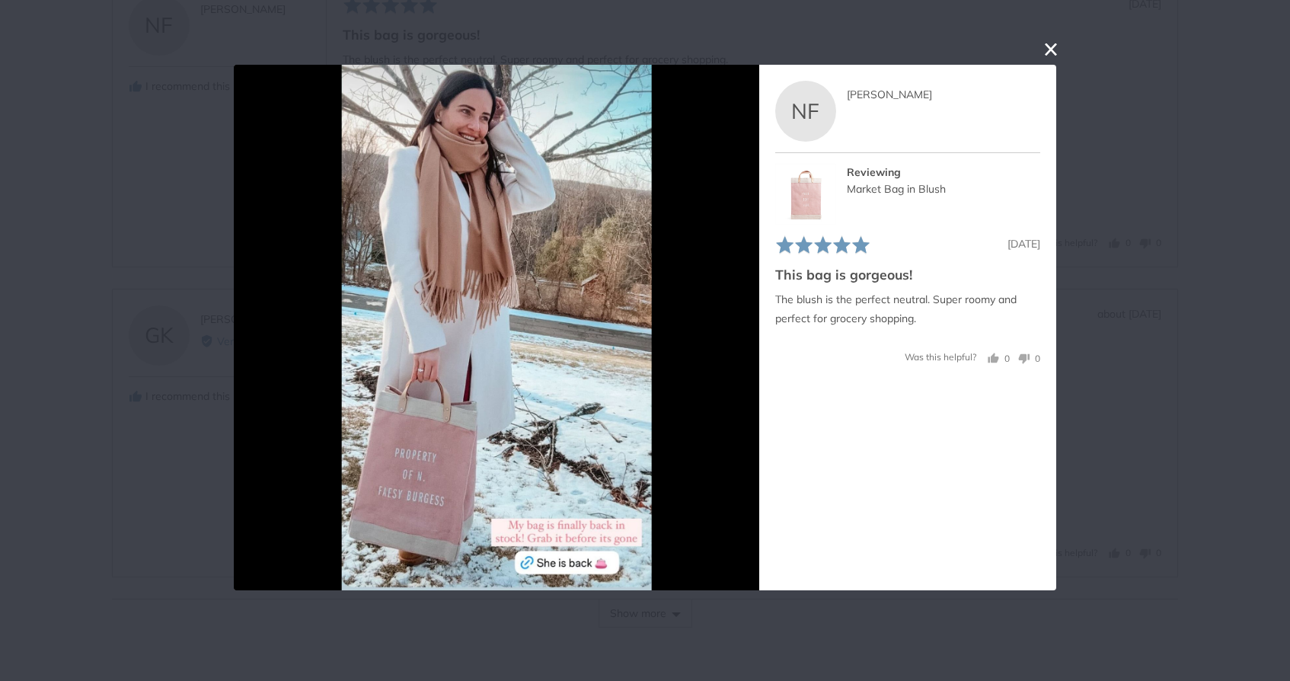
click at [1049, 50] on button "close this modal window" at bounding box center [1051, 49] width 18 height 18
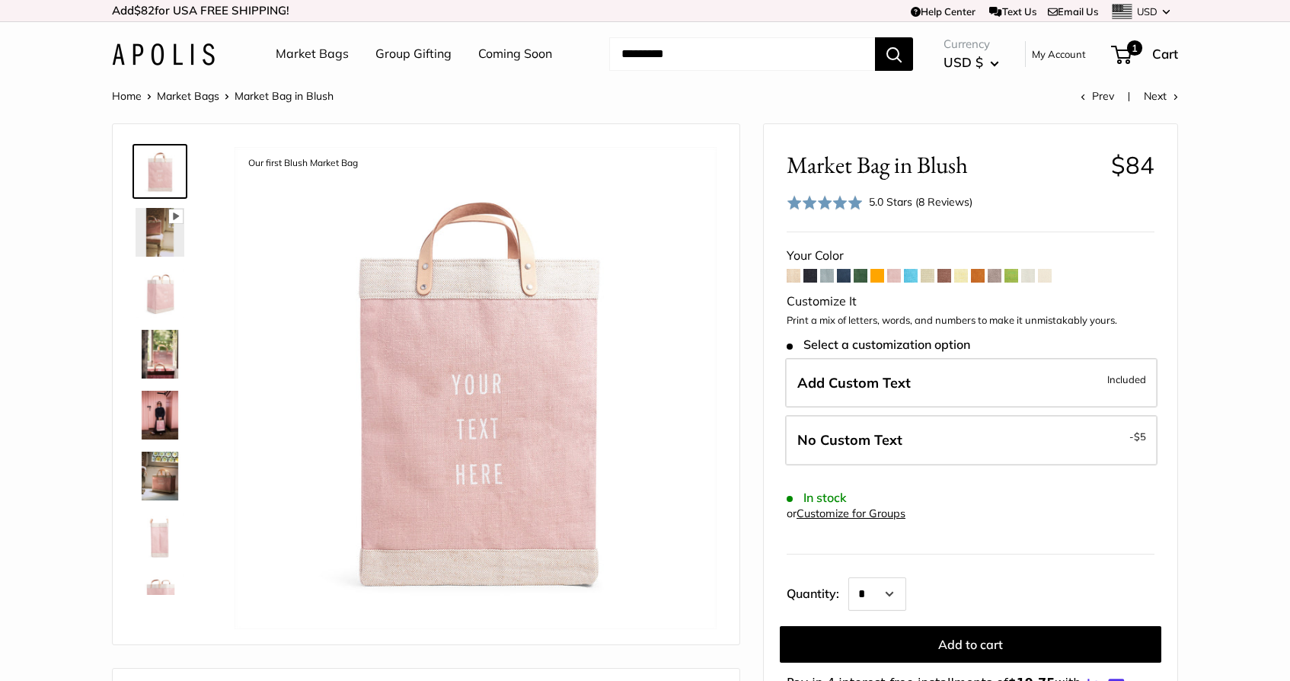
scroll to position [0, 0]
click at [151, 230] on img at bounding box center [160, 232] width 49 height 49
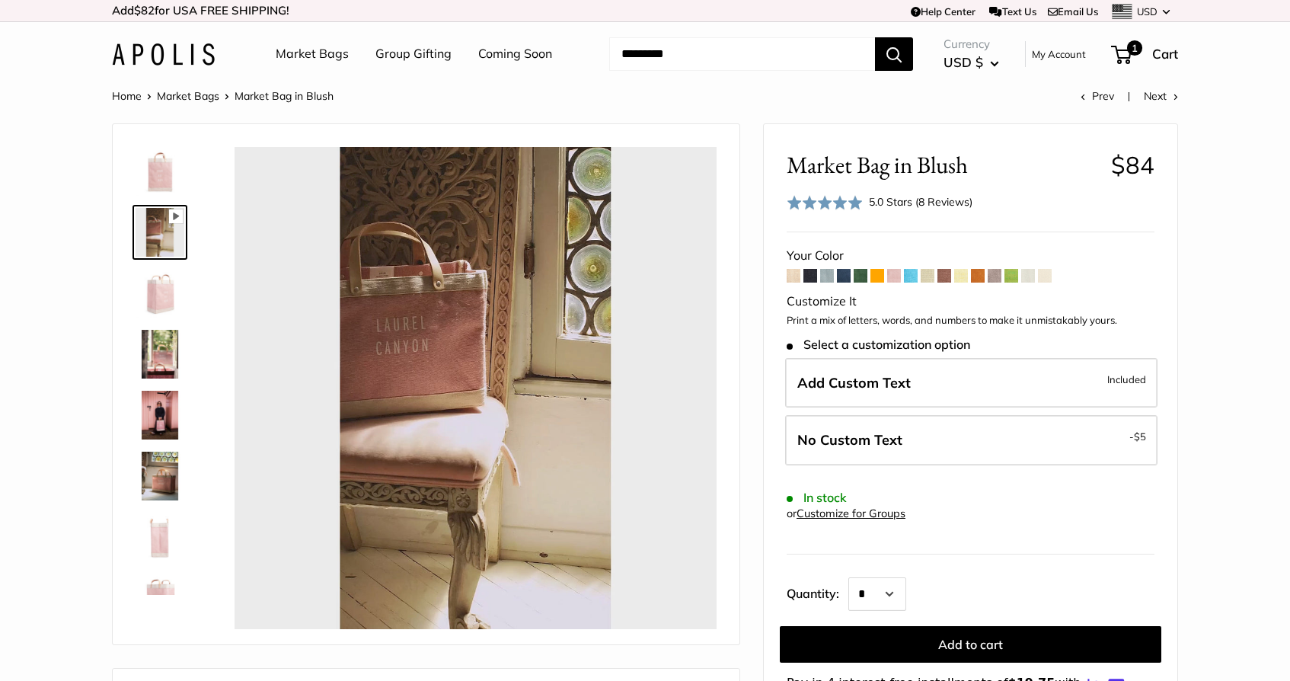
click at [158, 351] on img at bounding box center [160, 354] width 49 height 49
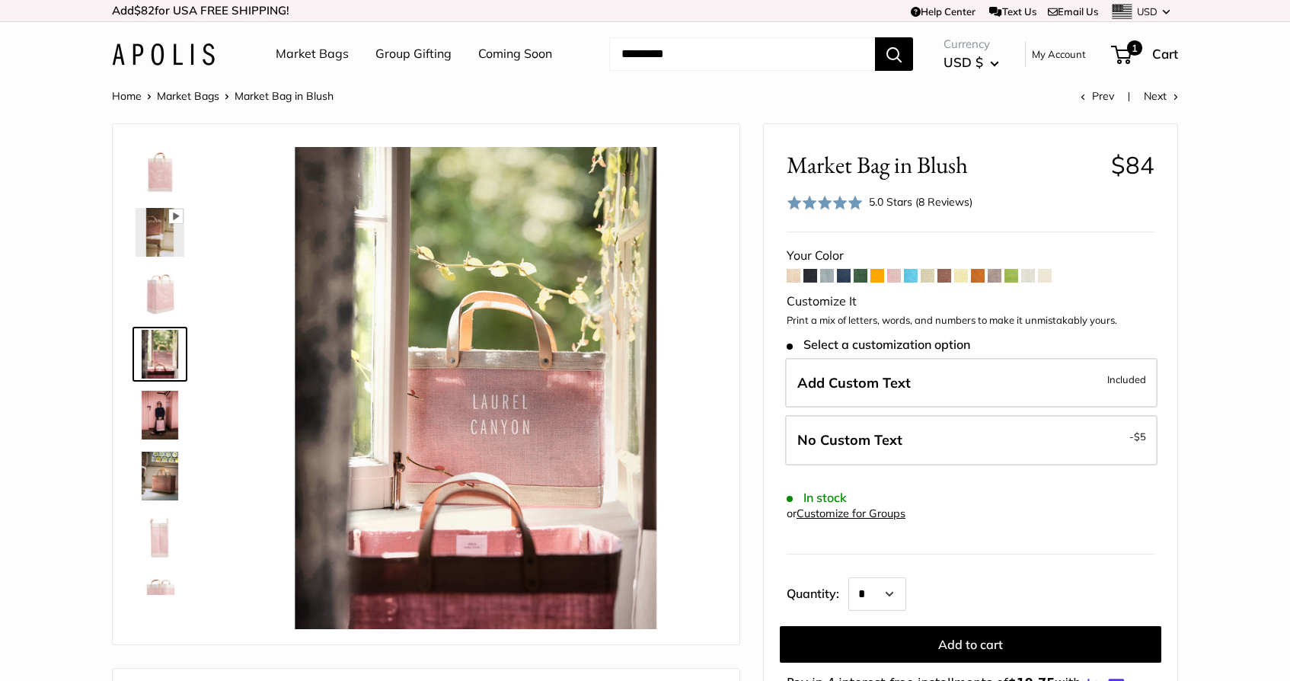
type input "*****"
click at [155, 425] on img at bounding box center [160, 415] width 49 height 49
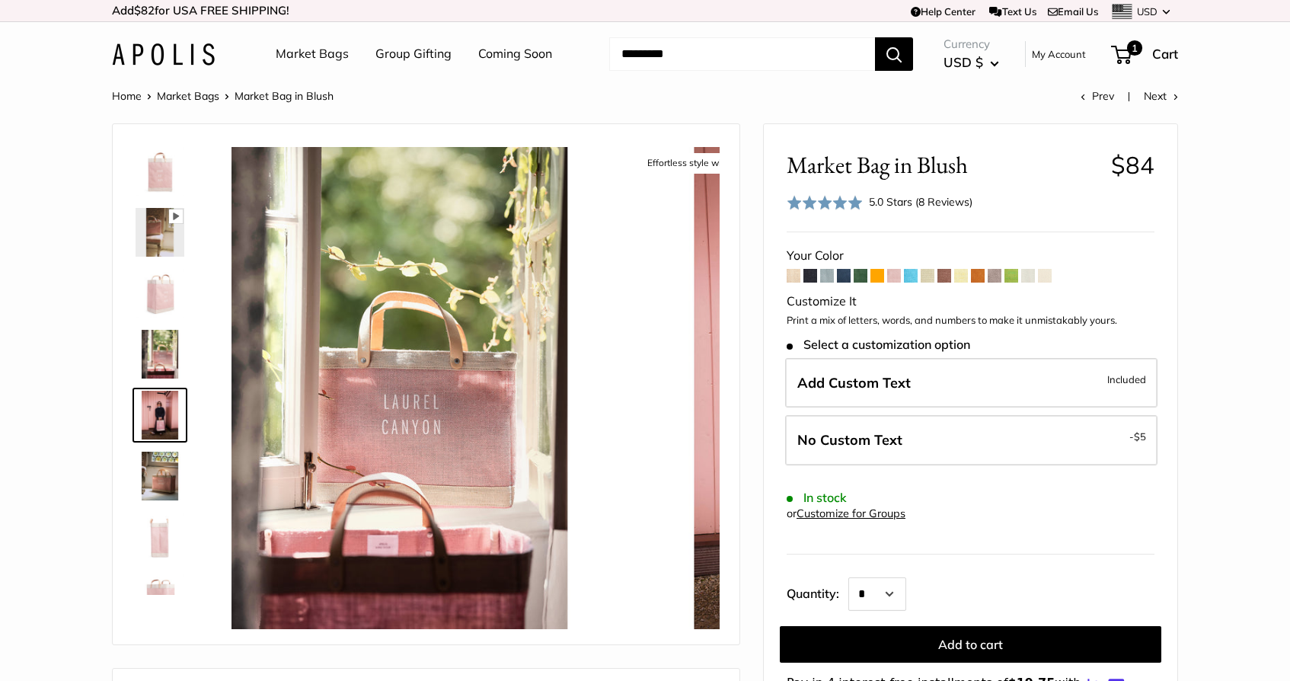
scroll to position [47, 0]
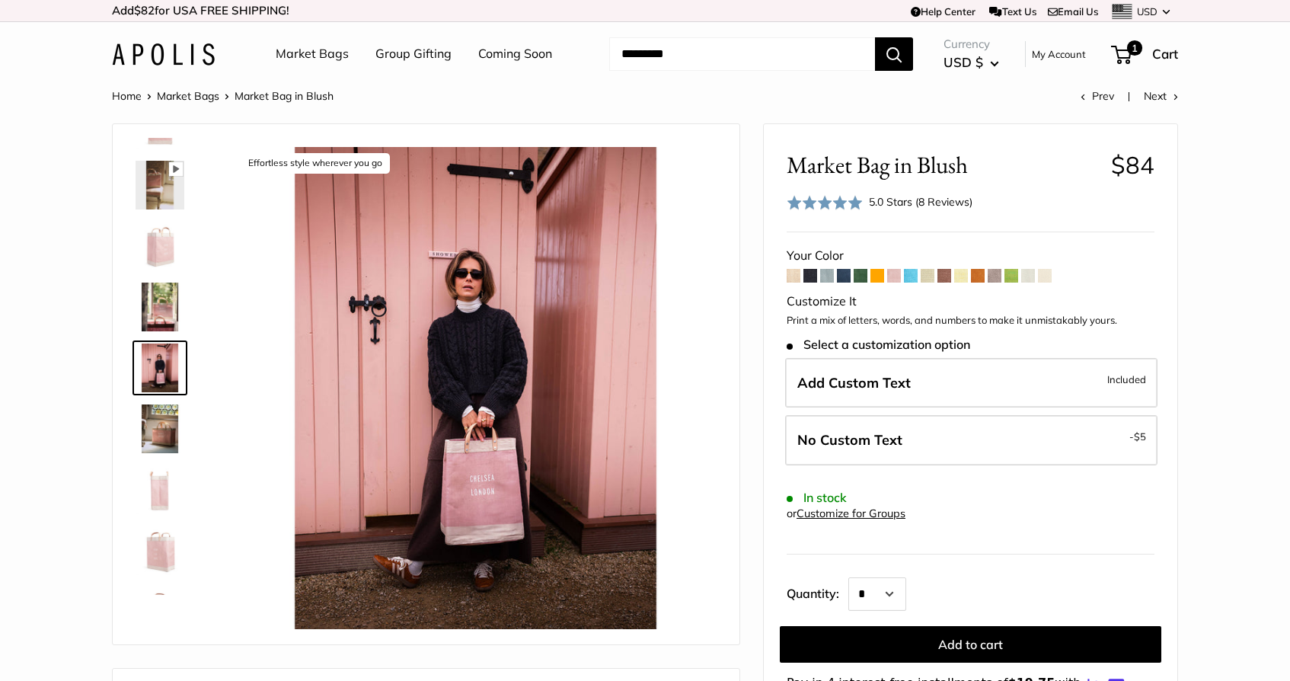
click at [158, 478] on img at bounding box center [160, 489] width 49 height 49
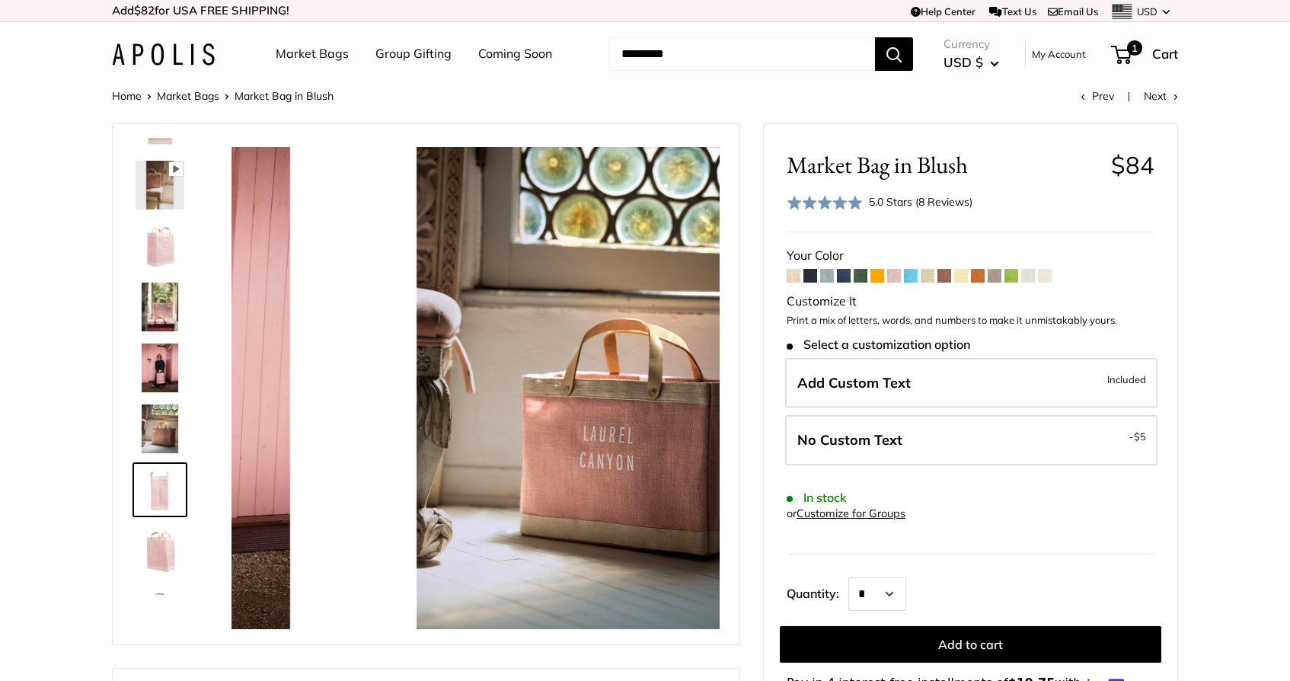
scroll to position [169, 0]
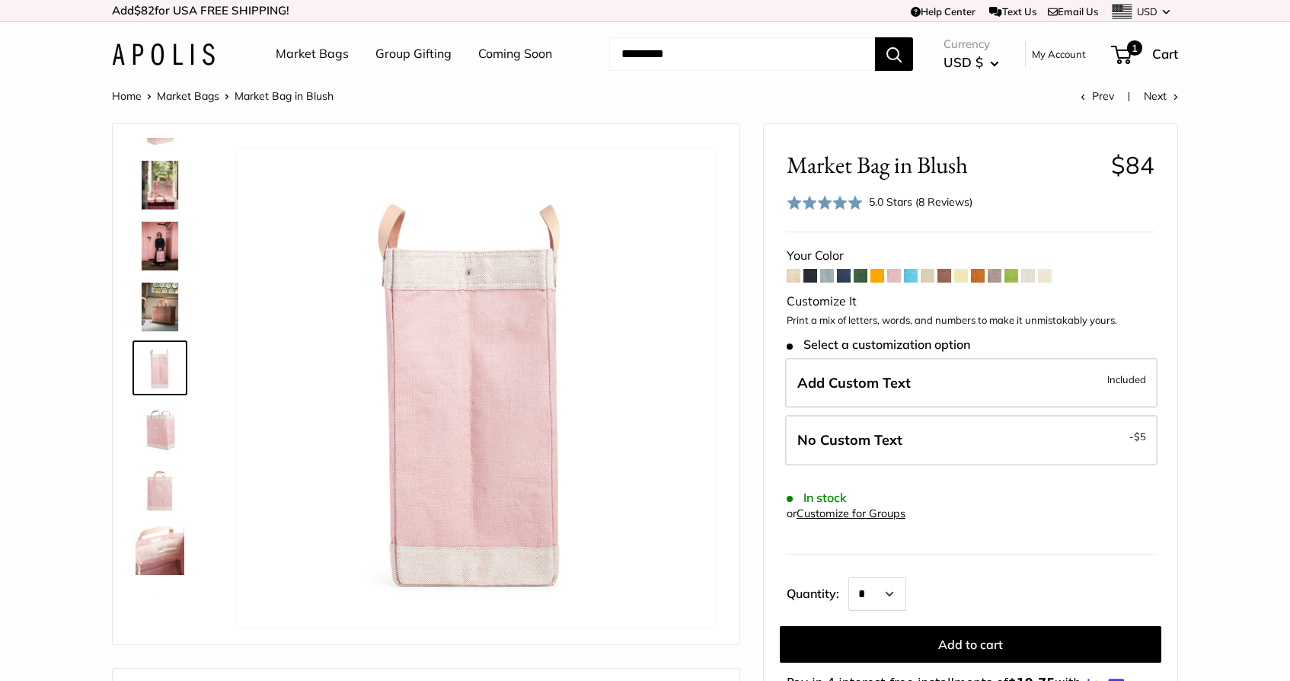
click at [158, 500] on img at bounding box center [160, 489] width 49 height 49
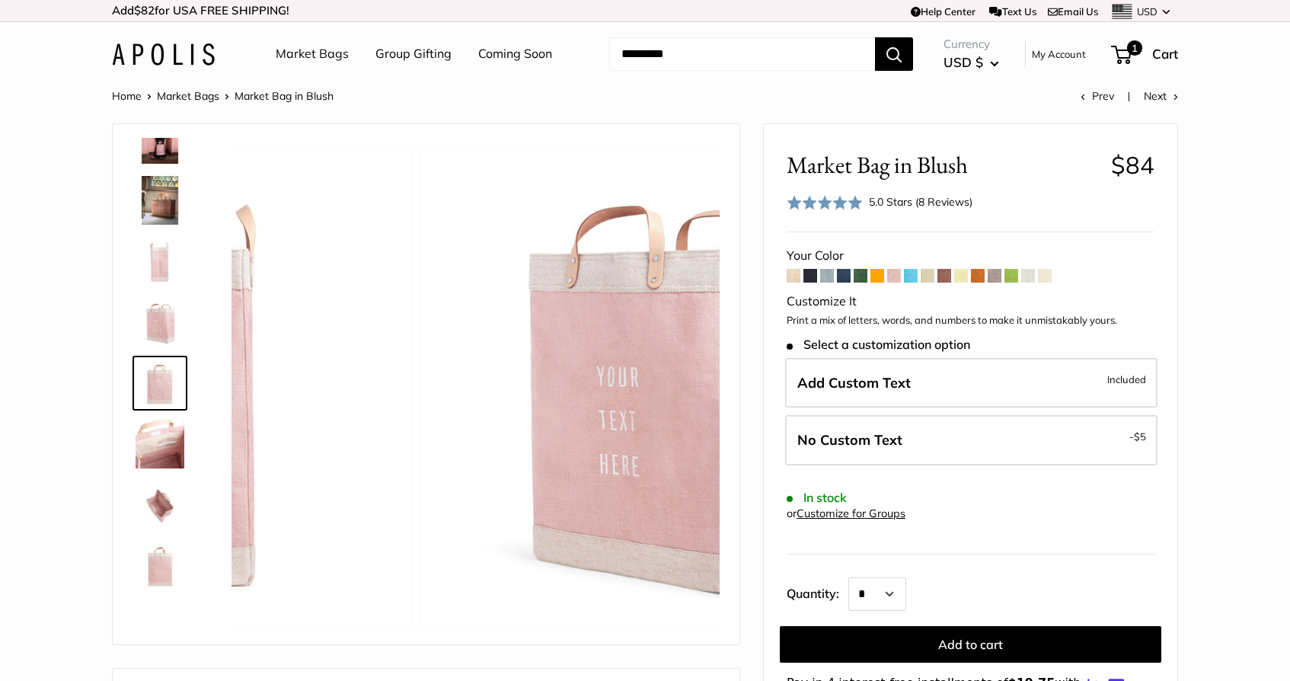
scroll to position [280, 0]
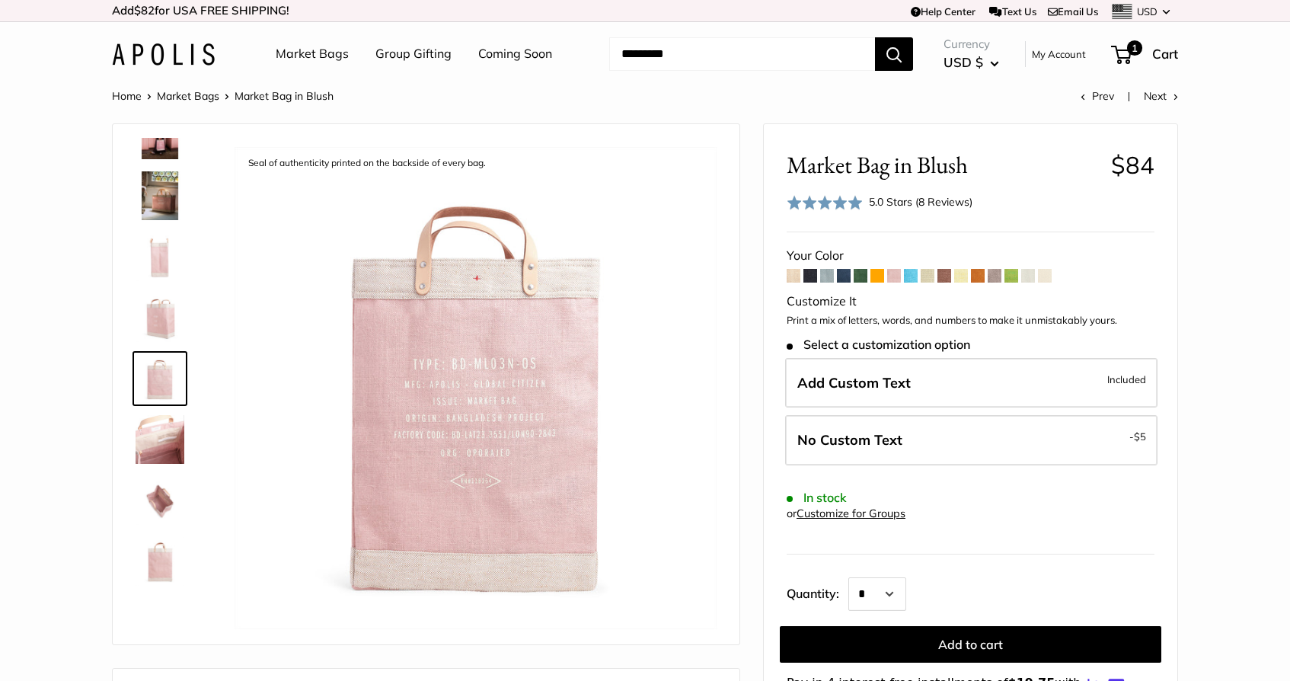
click at [156, 510] on img at bounding box center [160, 500] width 49 height 49
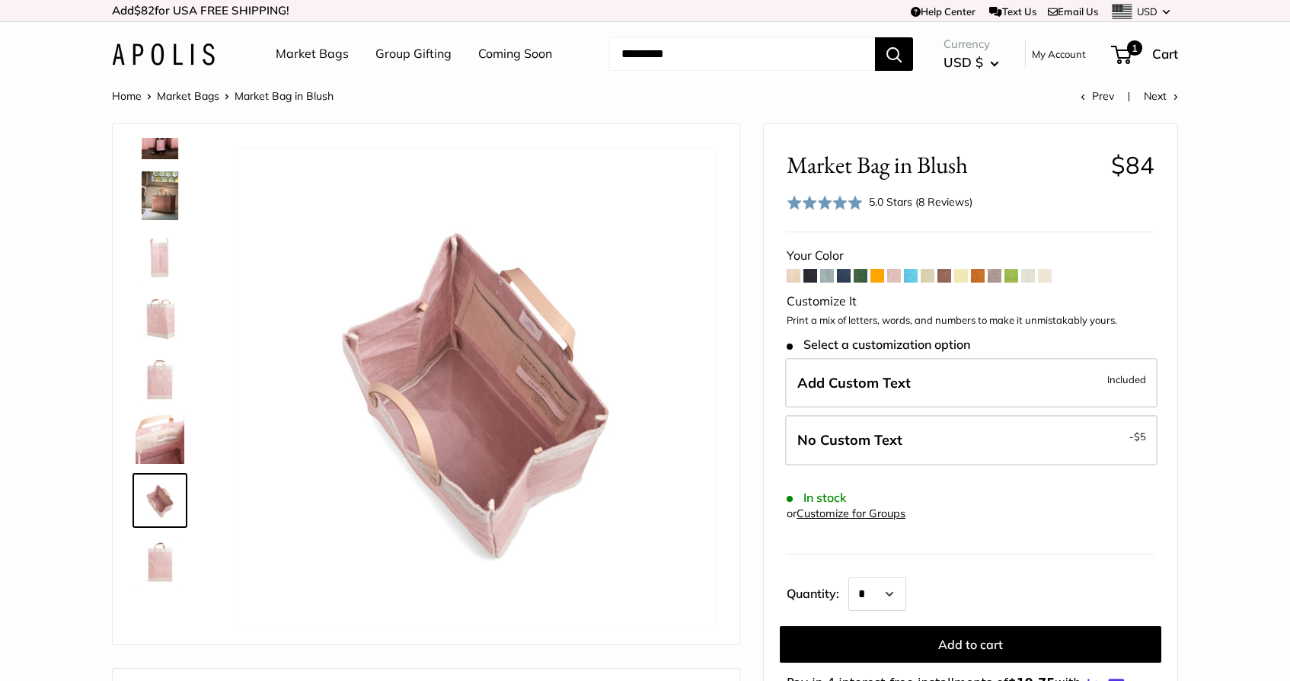
click at [163, 552] on img at bounding box center [160, 561] width 49 height 49
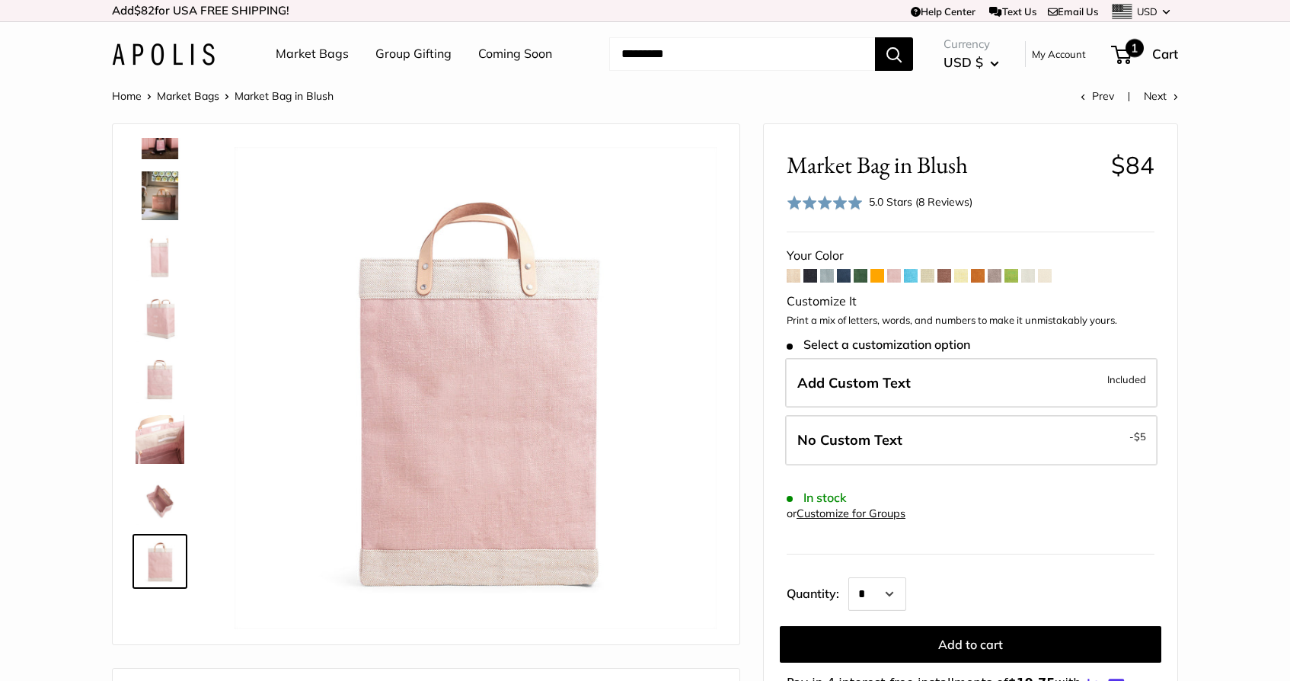
click at [1125, 54] on span "1" at bounding box center [1121, 55] width 21 height 18
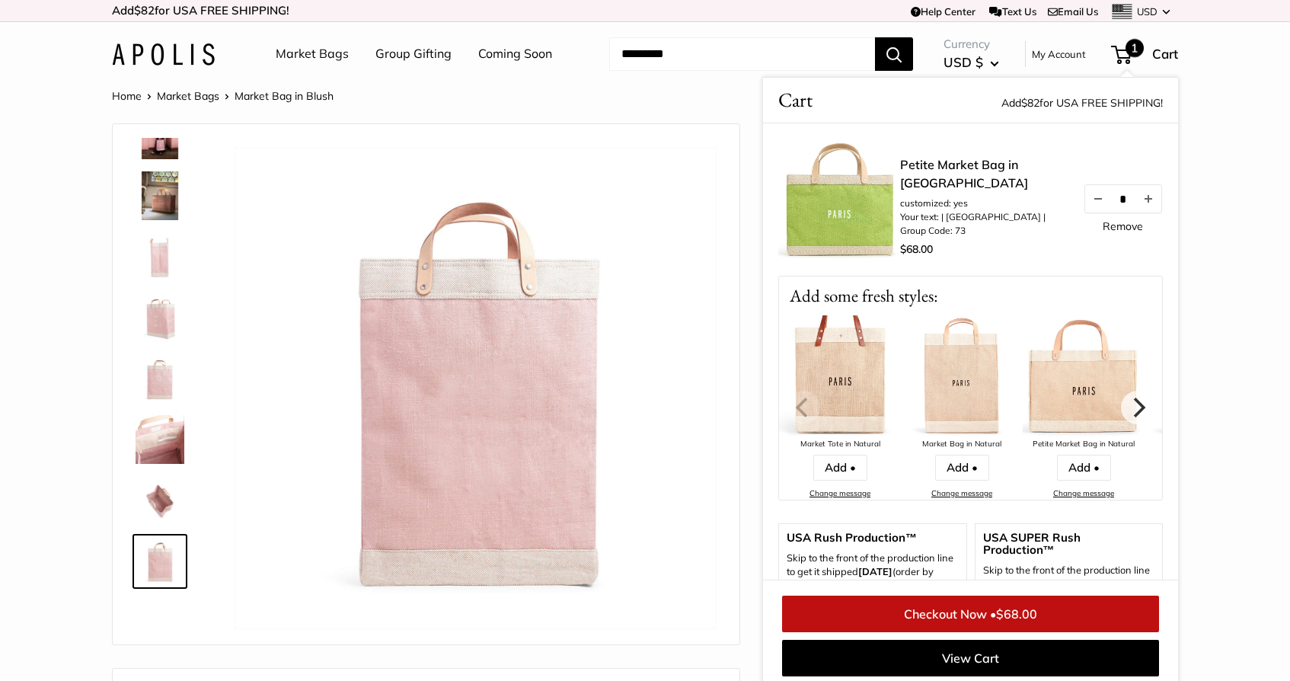
click at [1118, 226] on link "Remove" at bounding box center [1123, 226] width 40 height 11
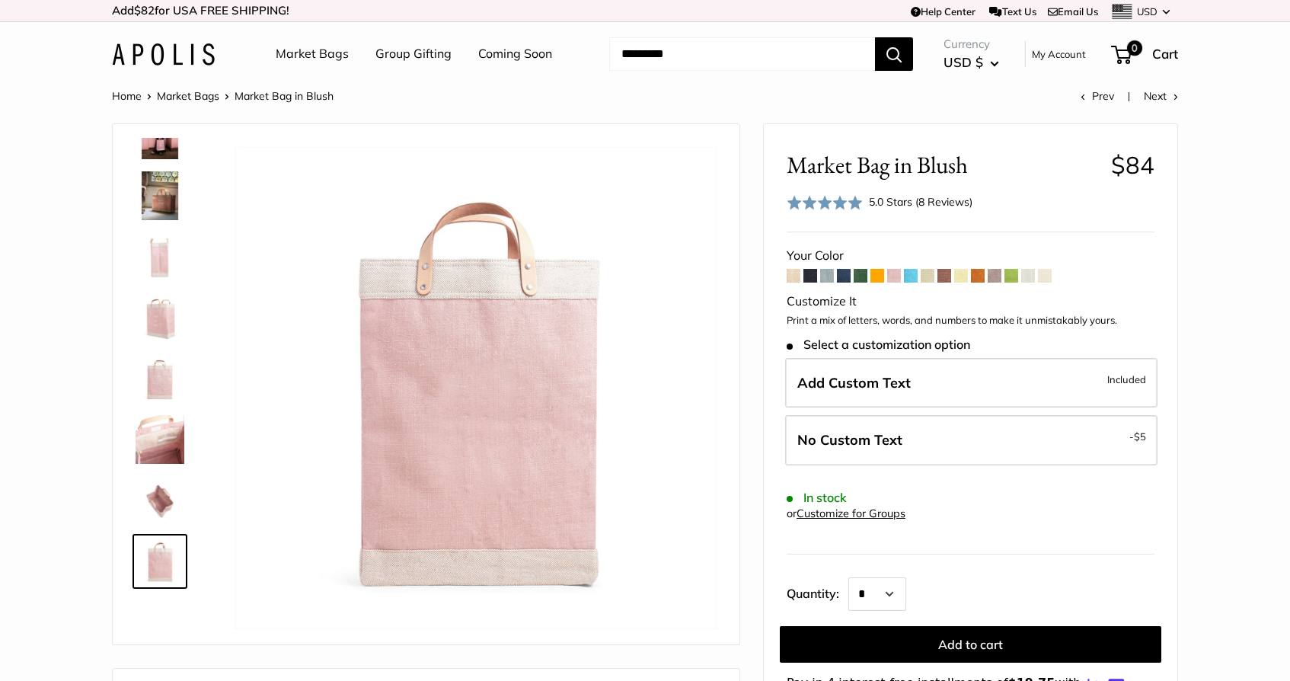
click at [894, 272] on span at bounding box center [894, 276] width 14 height 14
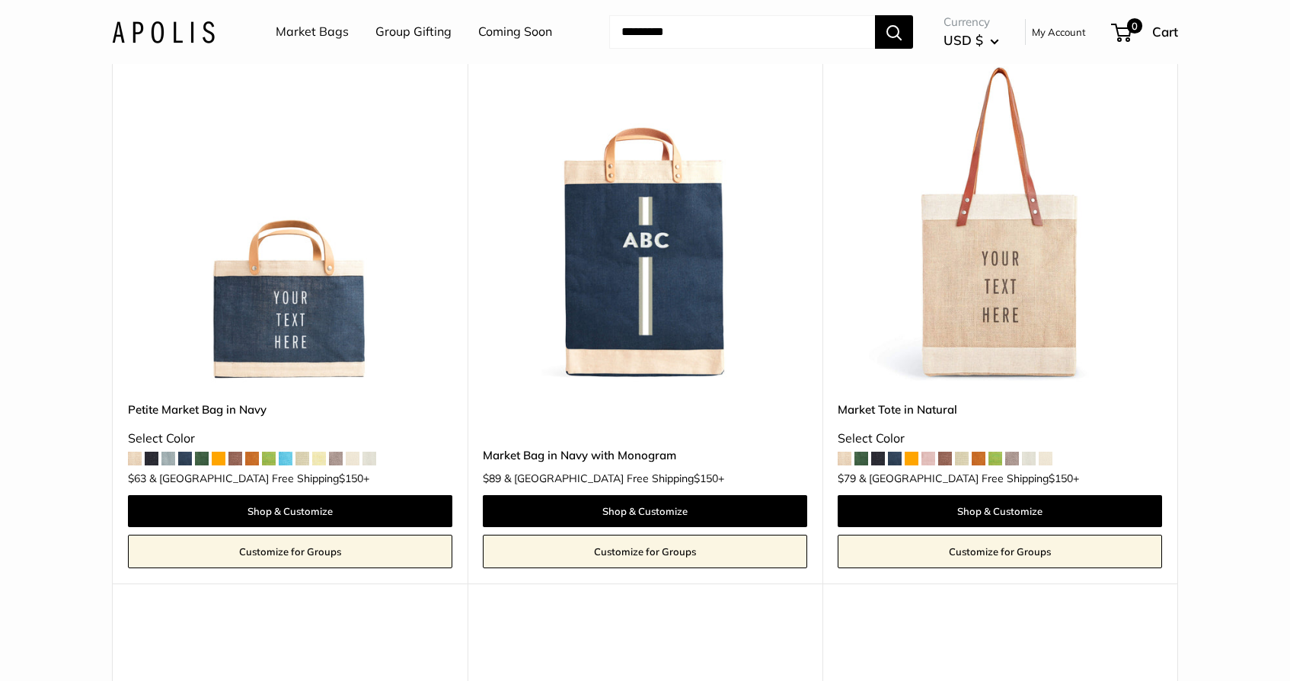
scroll to position [3575, 0]
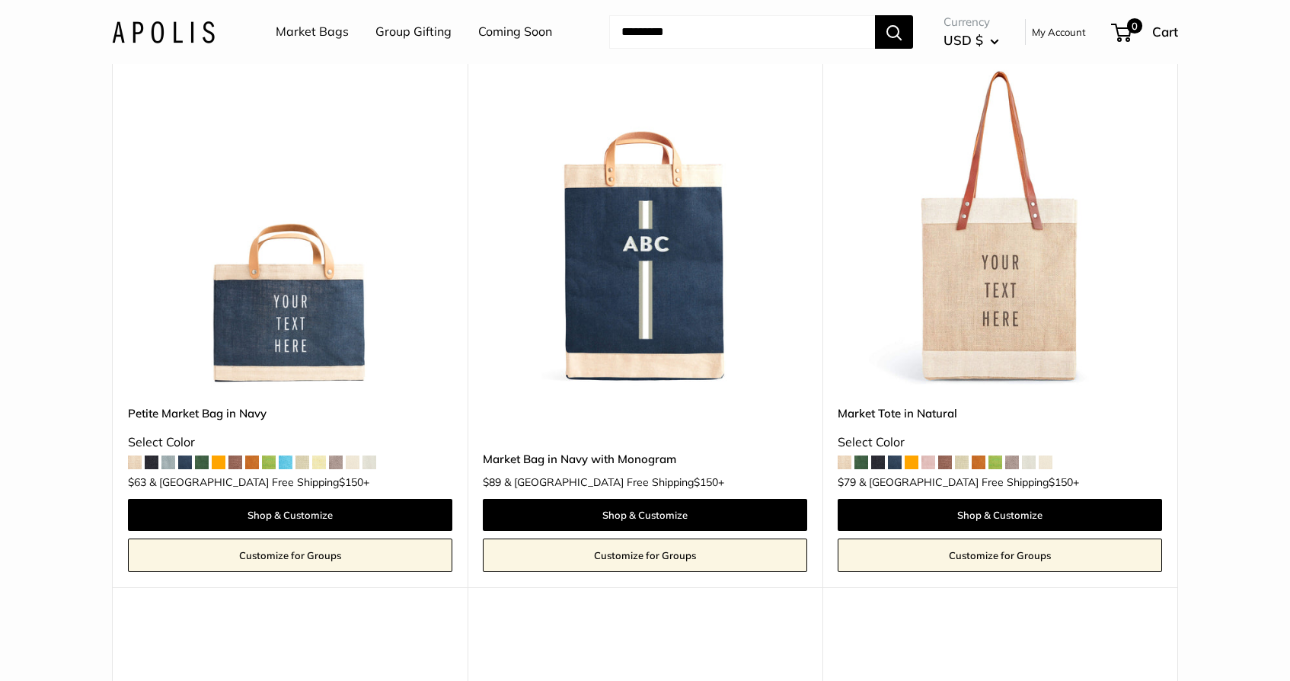
click at [168, 541] on link "Customize for Groups" at bounding box center [290, 556] width 325 height 34
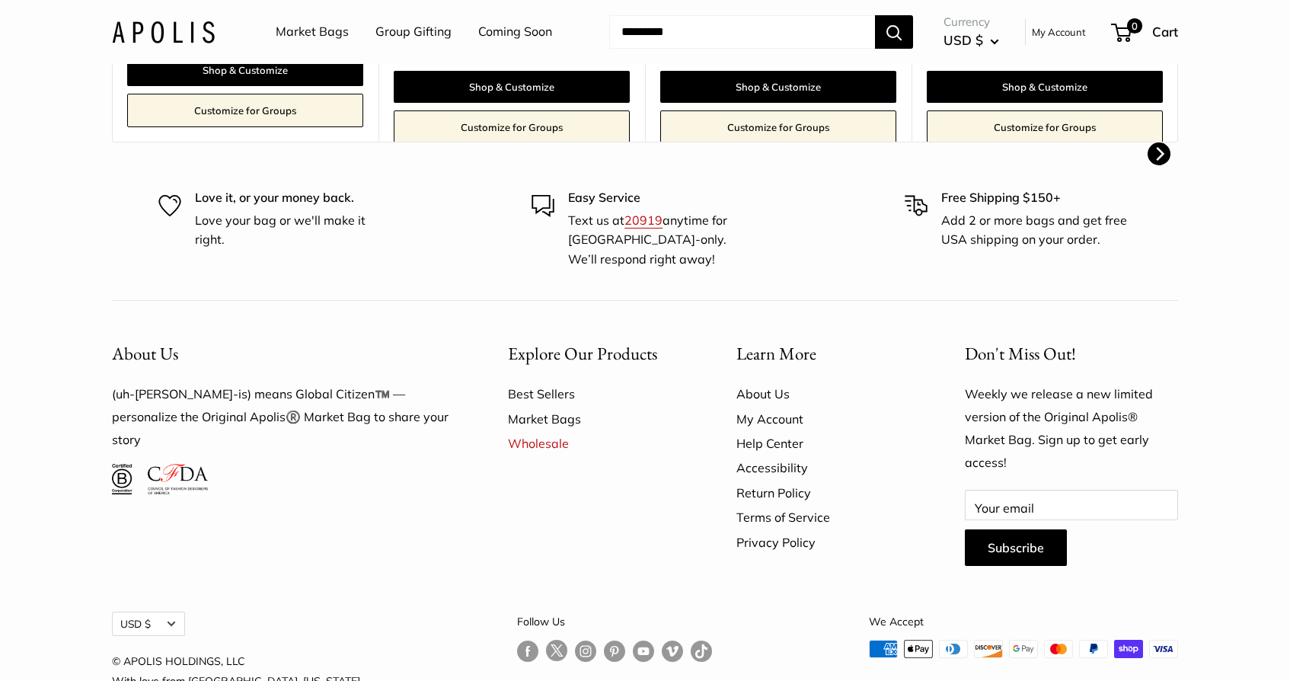
scroll to position [940, 0]
